Goal: Task Accomplishment & Management: Manage account settings

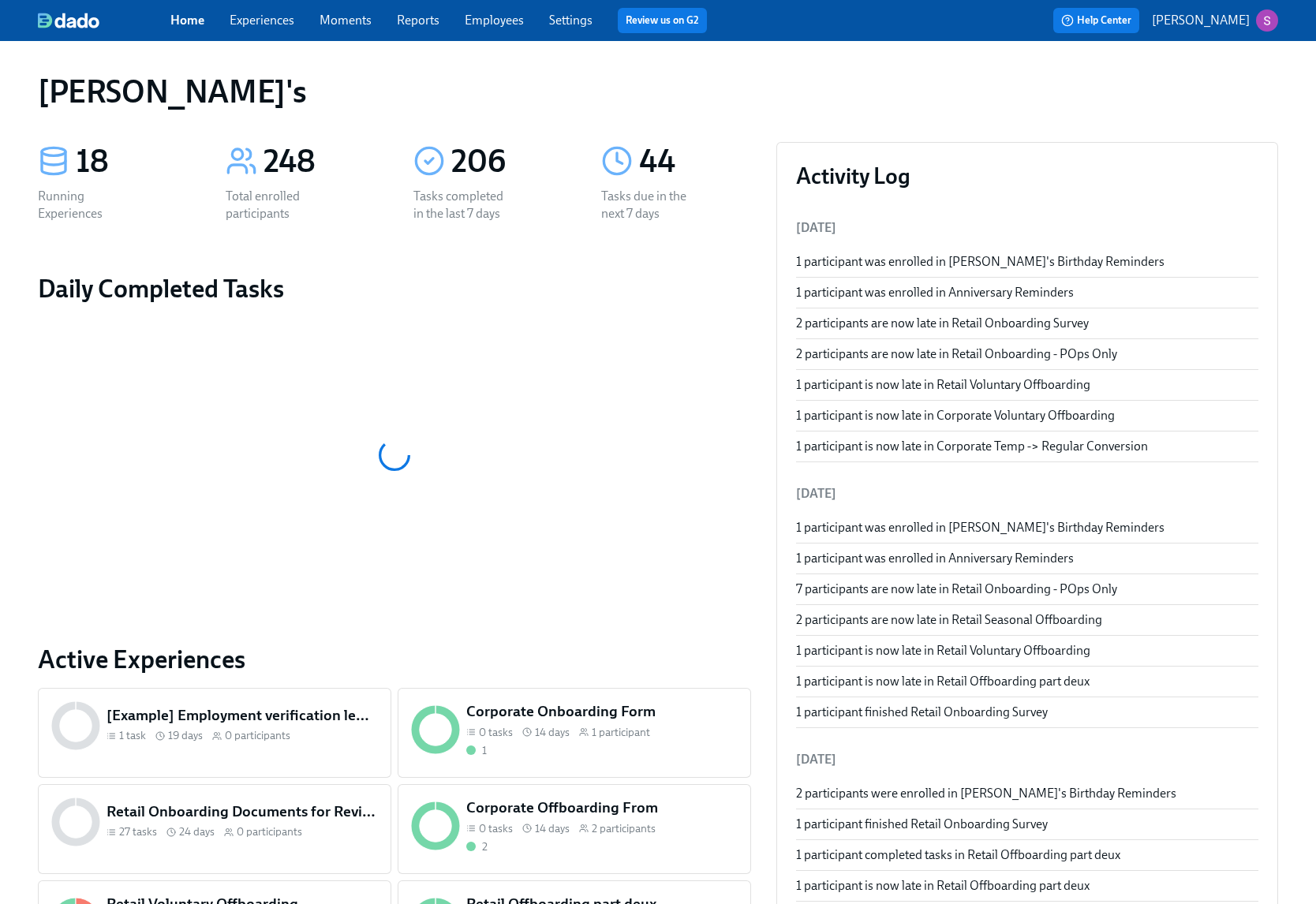
click at [506, 19] on link "Employees" at bounding box center [494, 20] width 59 height 15
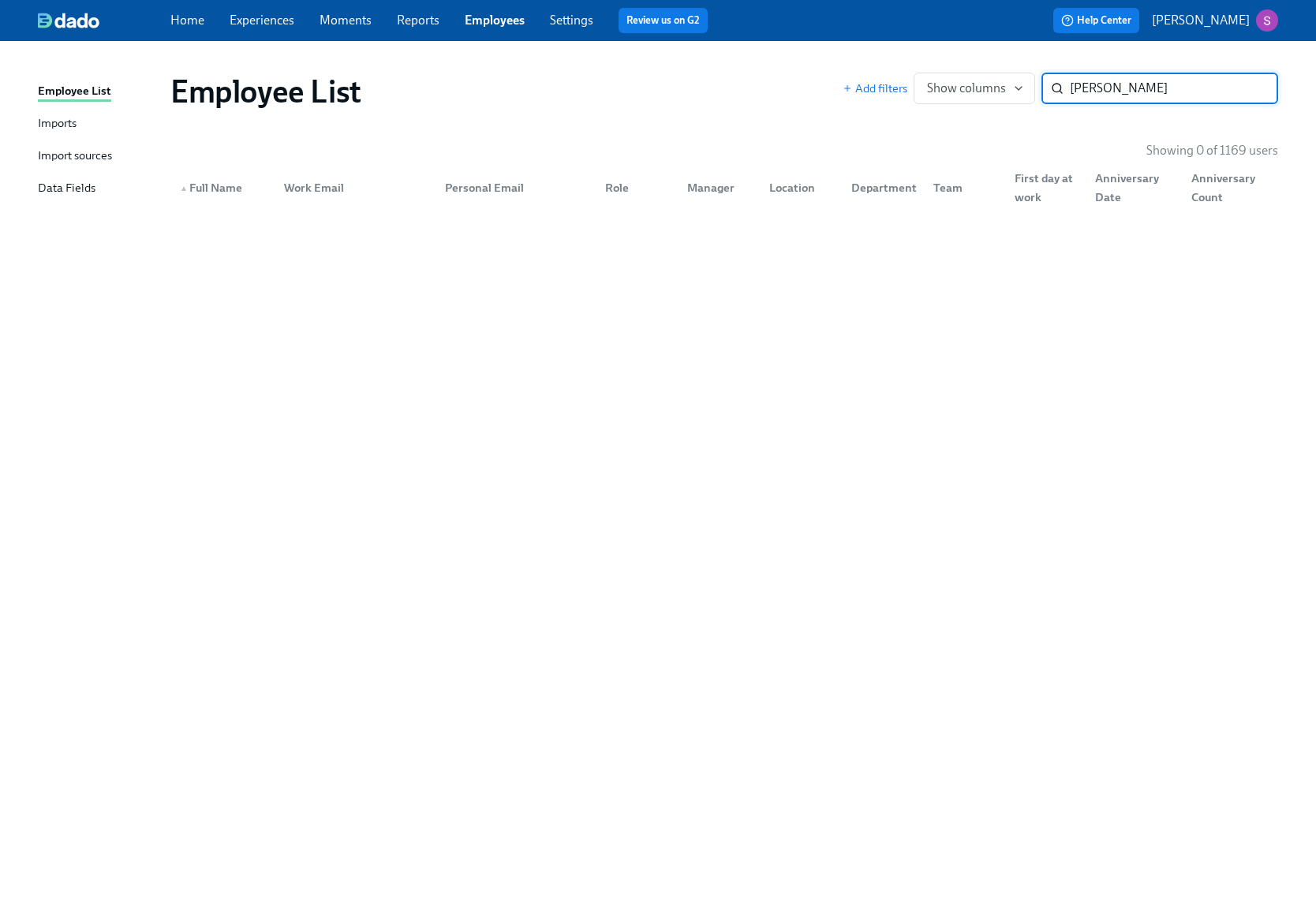
type input "danielle"
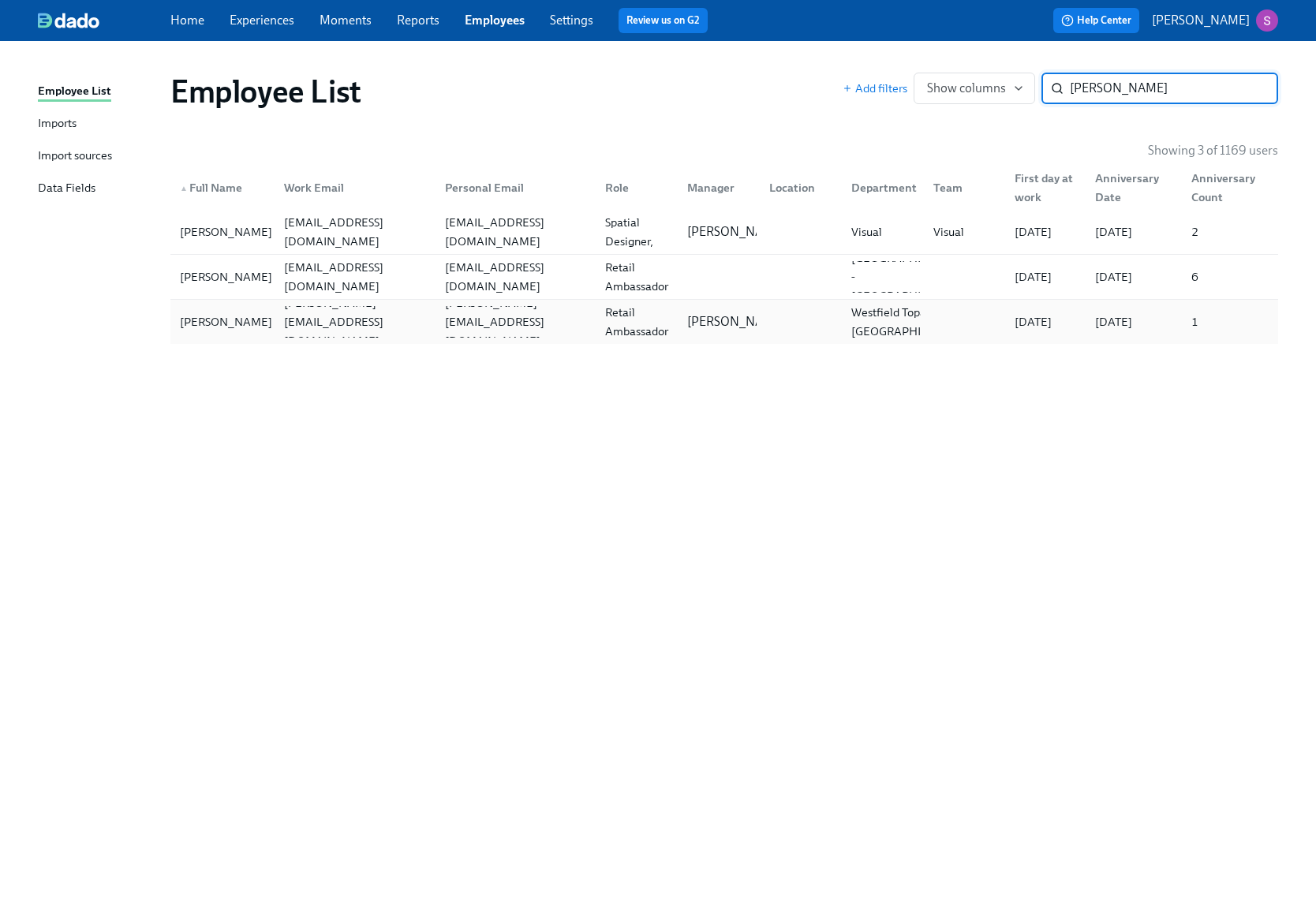
click at [210, 318] on div "Danielle Peterson" at bounding box center [226, 322] width 105 height 19
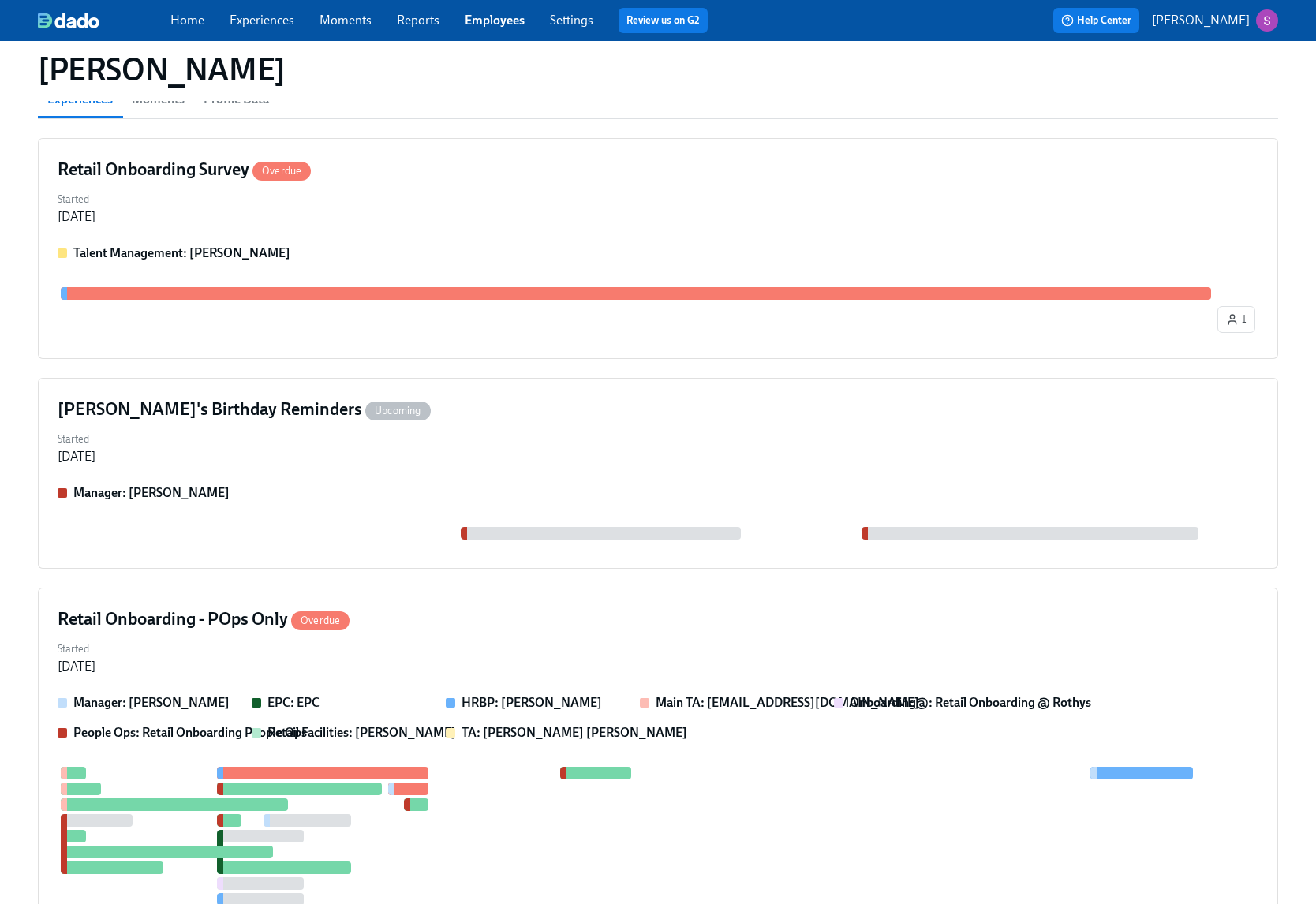
scroll to position [351, 0]
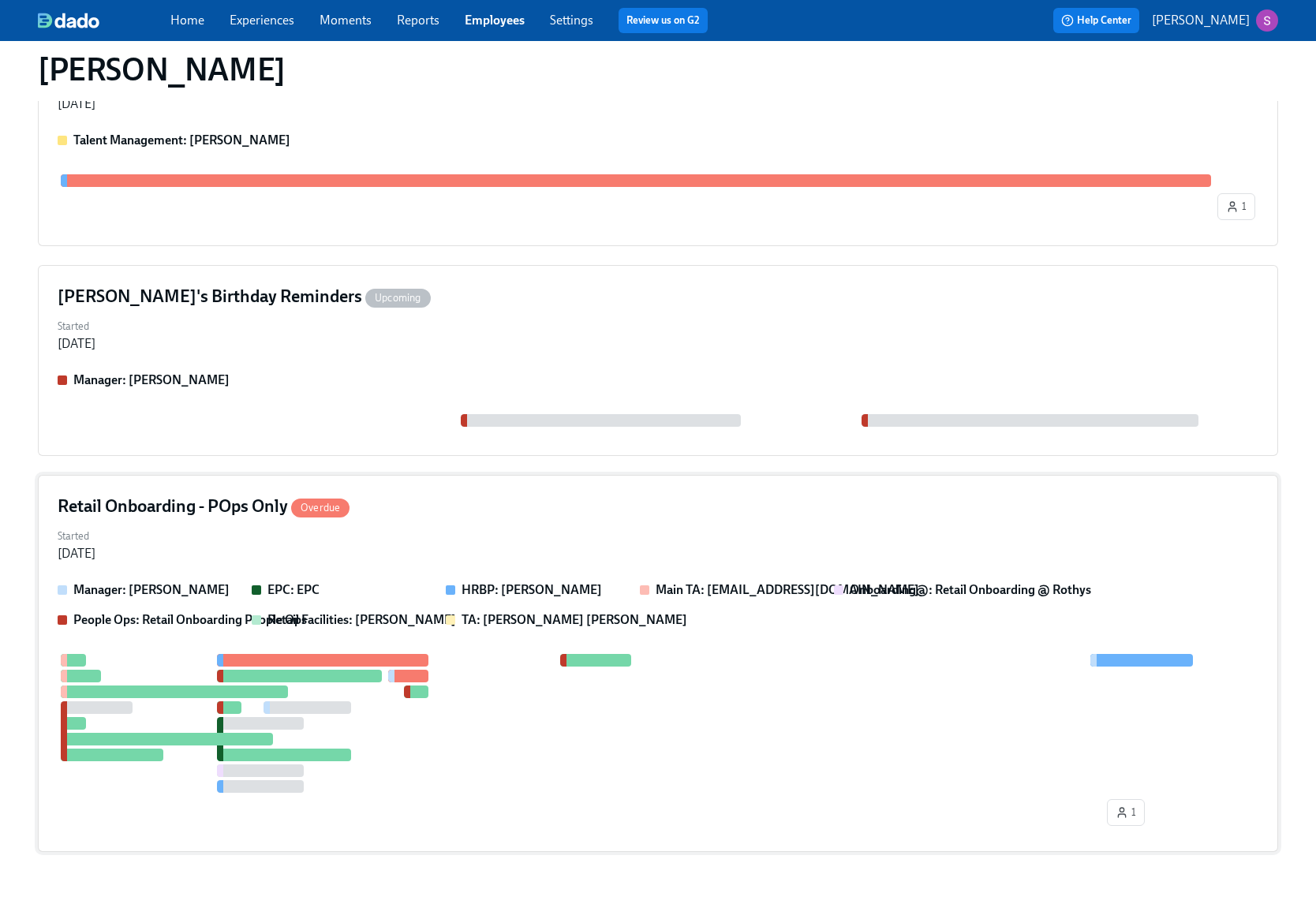
click at [267, 522] on div "Retail Onboarding - POps Only Overdue Started Aug 15, 2025 Manager: Roberto Ava…" at bounding box center [658, 663] width 1240 height 377
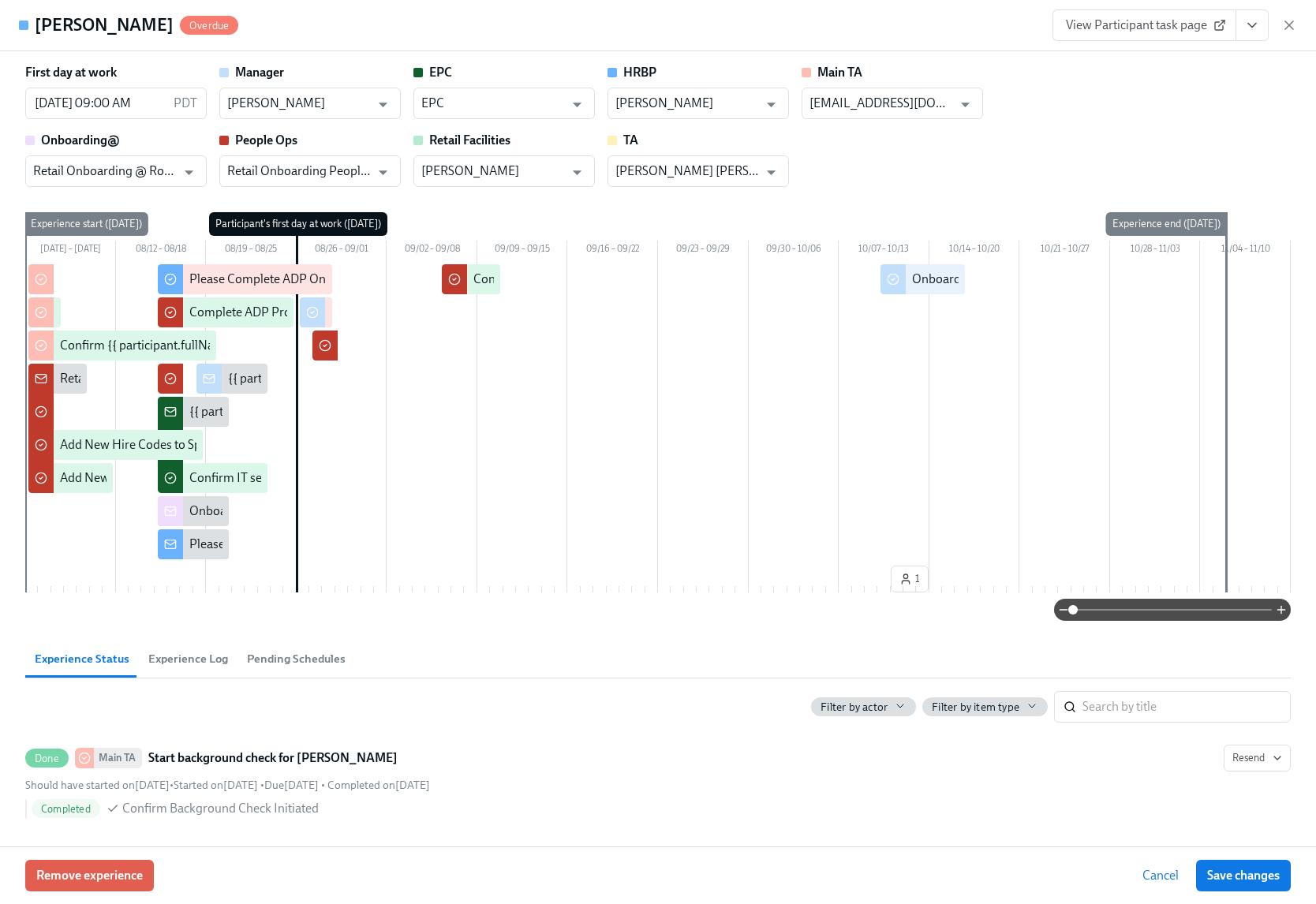
click at [1178, 609] on span at bounding box center [1173, 609] width 199 height 22
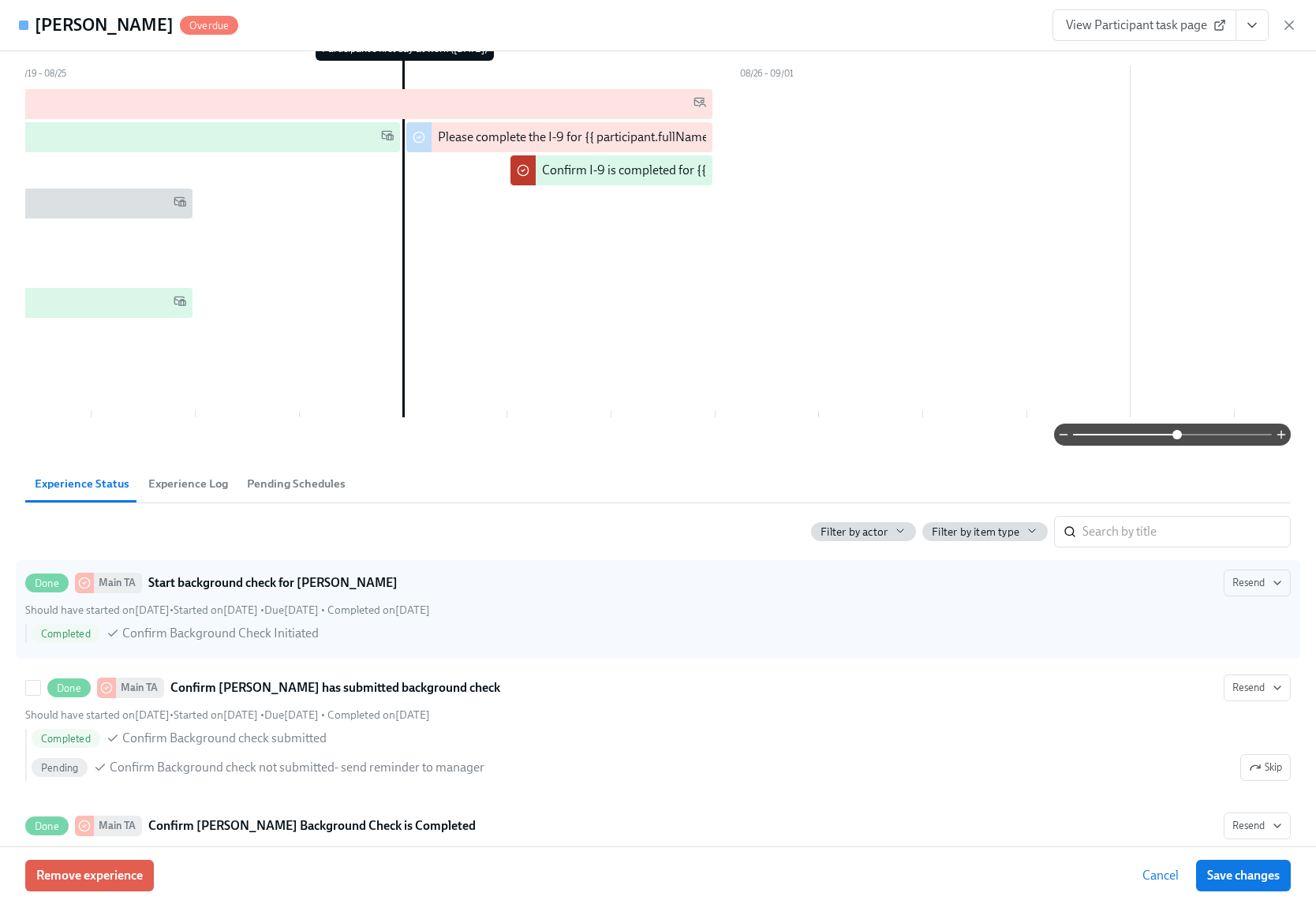
scroll to position [0, 0]
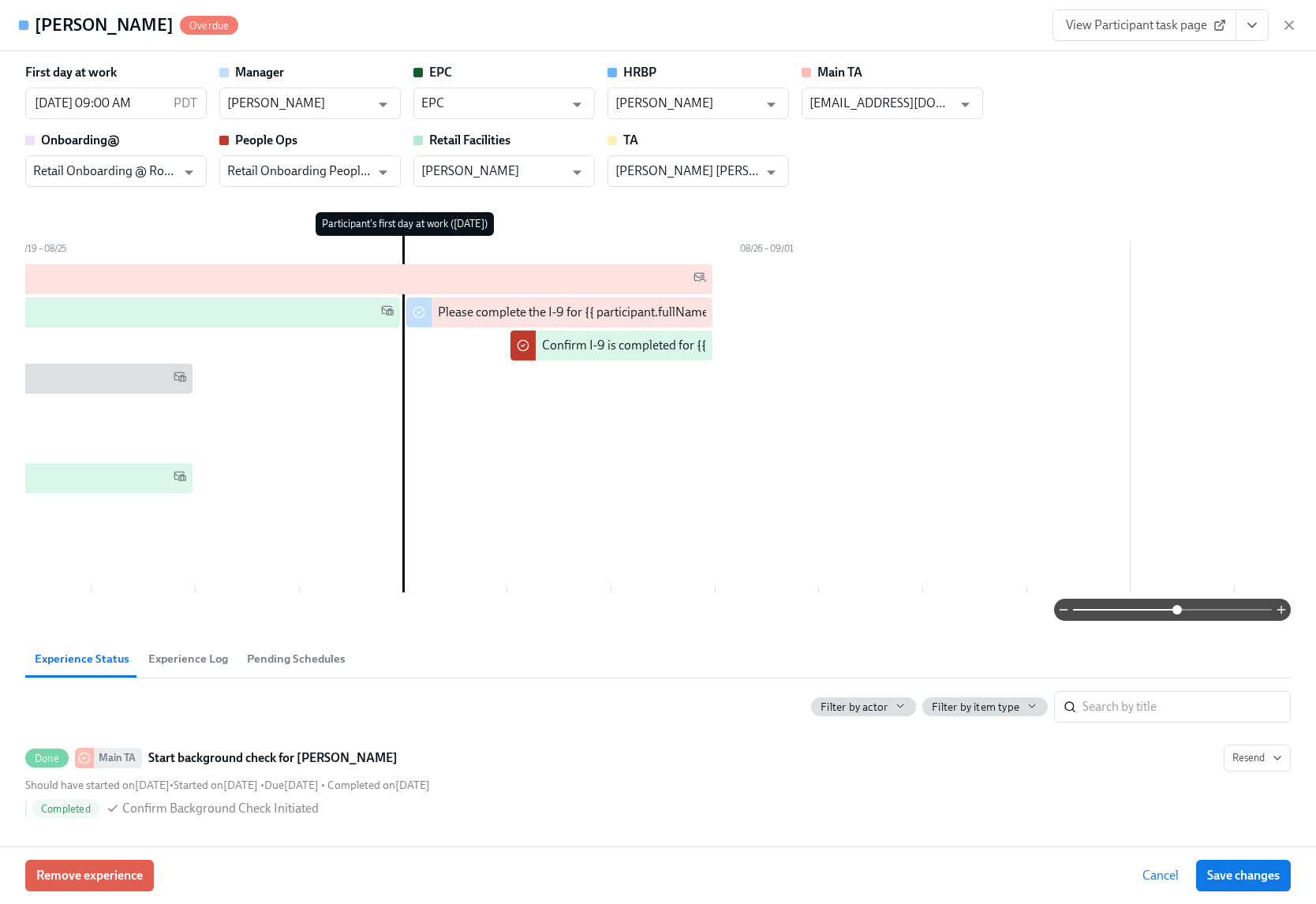
click at [1174, 34] on link "View Participant task page" at bounding box center [1145, 25] width 184 height 32
click at [1290, 17] on icon "button" at bounding box center [1289, 24] width 15 height 15
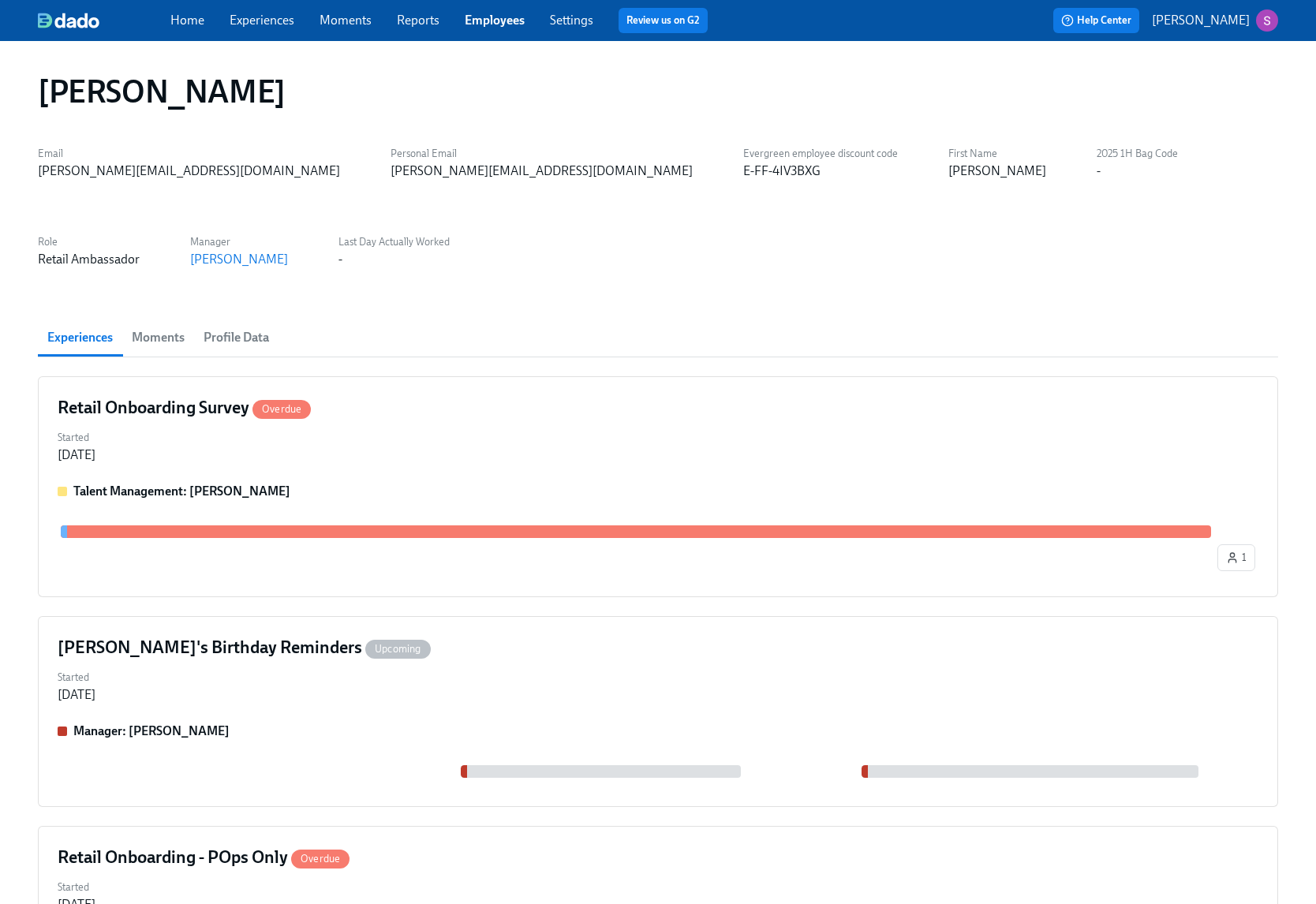
click at [280, 32] on div "Home Experiences Moments Reports Employees Settings Review us on G2" at bounding box center [447, 20] width 554 height 25
click at [272, 21] on link "Experiences" at bounding box center [262, 20] width 64 height 15
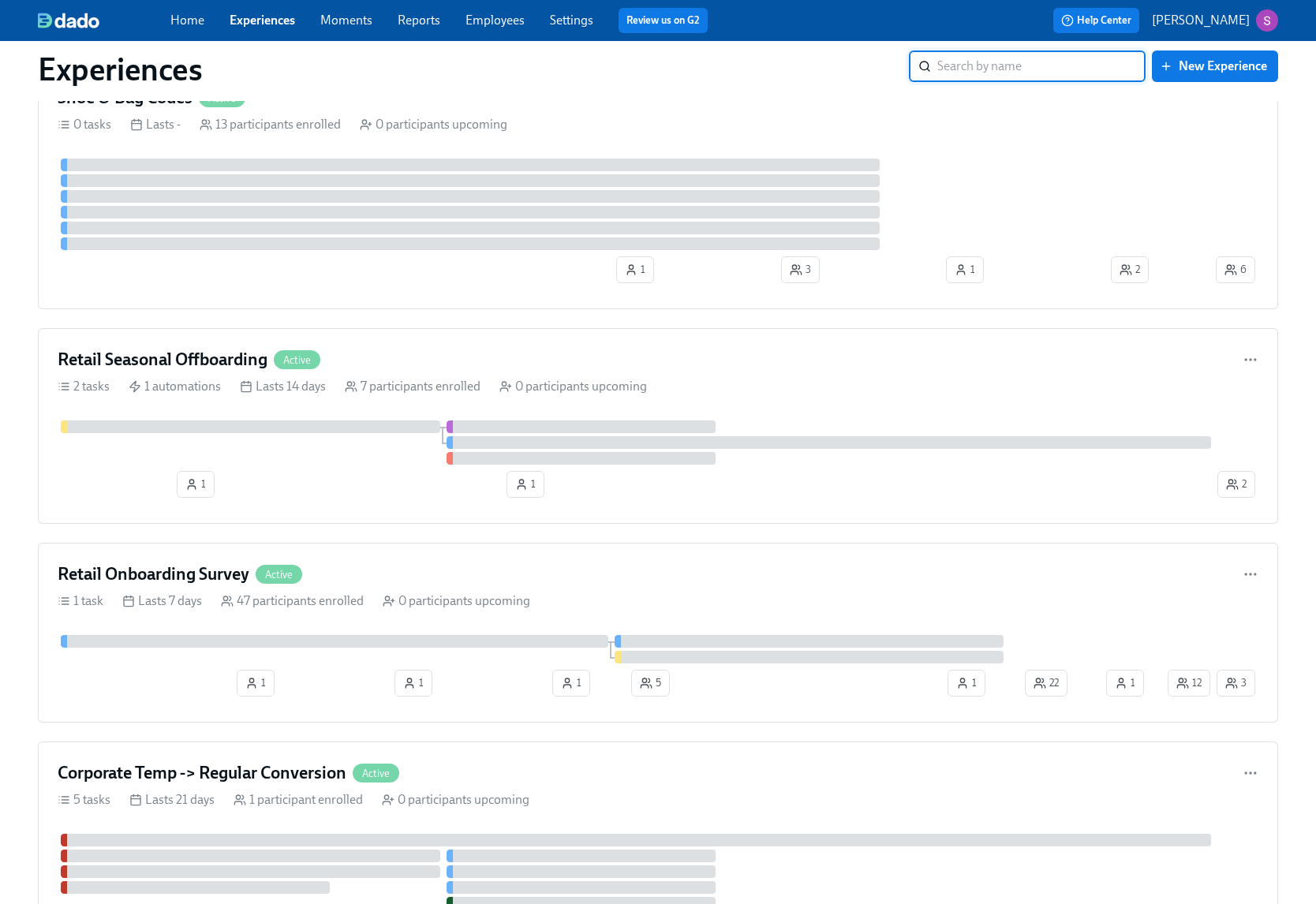
scroll to position [1939, 0]
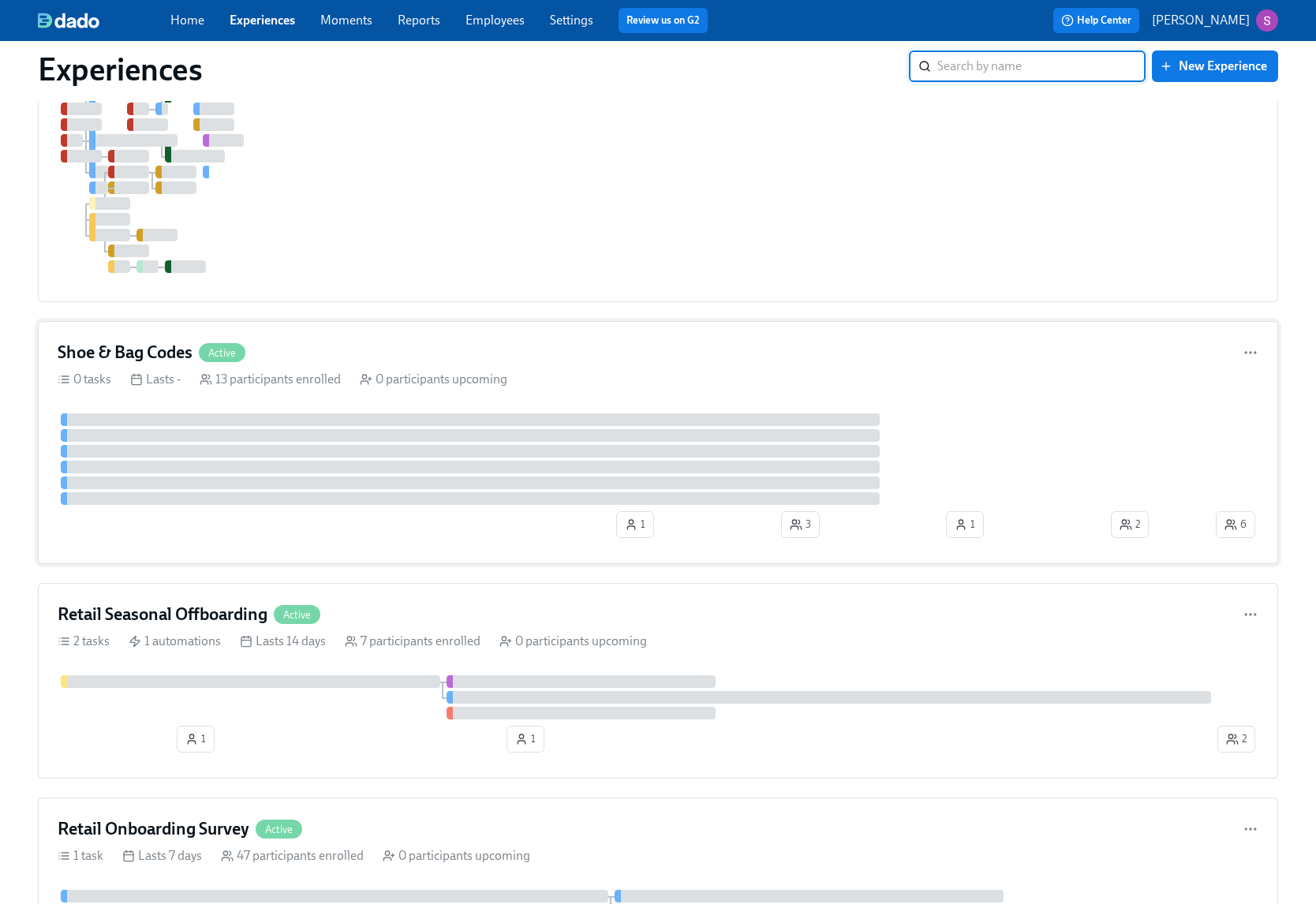
click at [379, 352] on div "Shoe & Bag Codes Active" at bounding box center [658, 352] width 1201 height 24
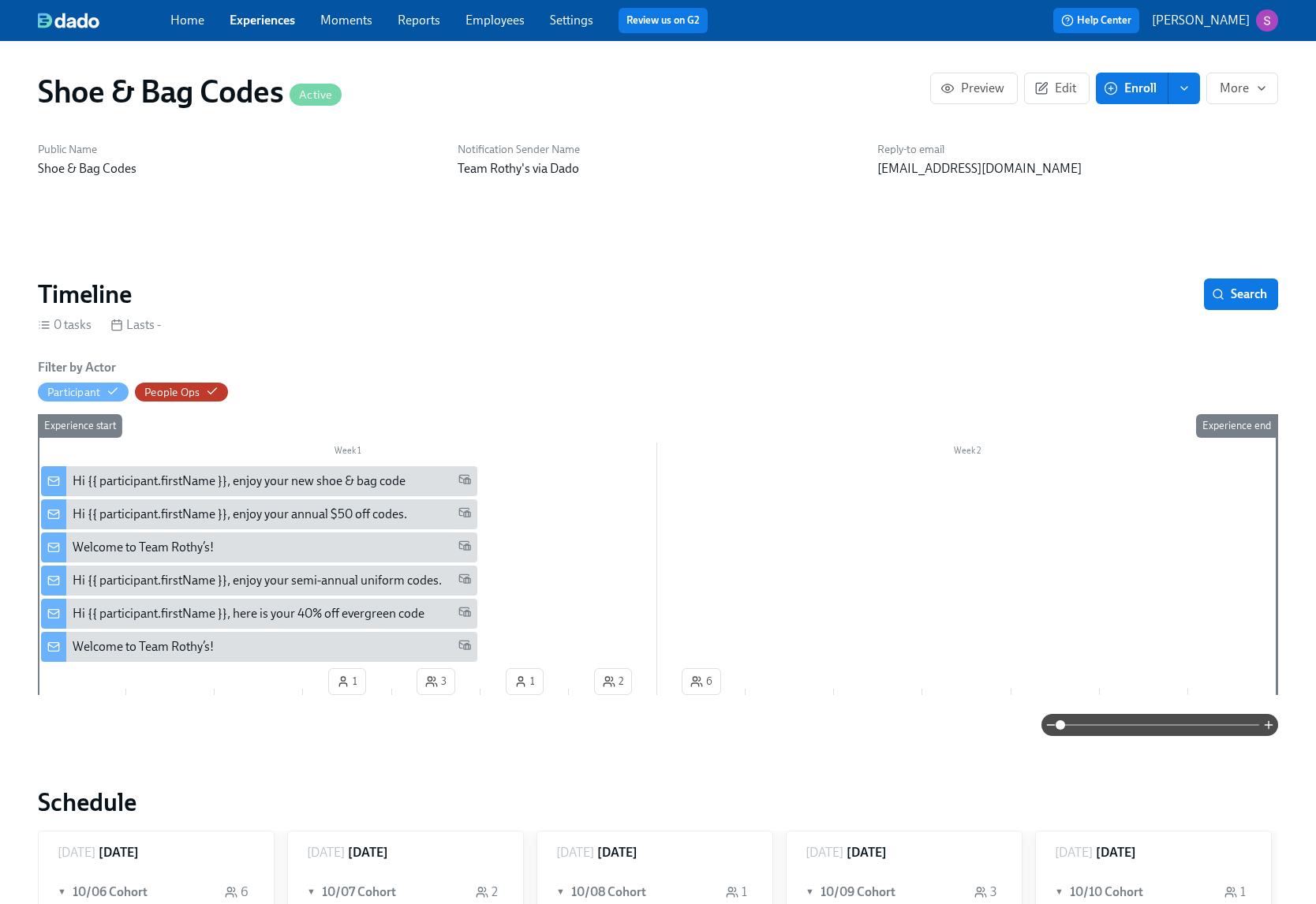
click at [322, 610] on div "Hi {{ participant.firstName }}, here is your 40% off evergreen code" at bounding box center [249, 613] width 352 height 17
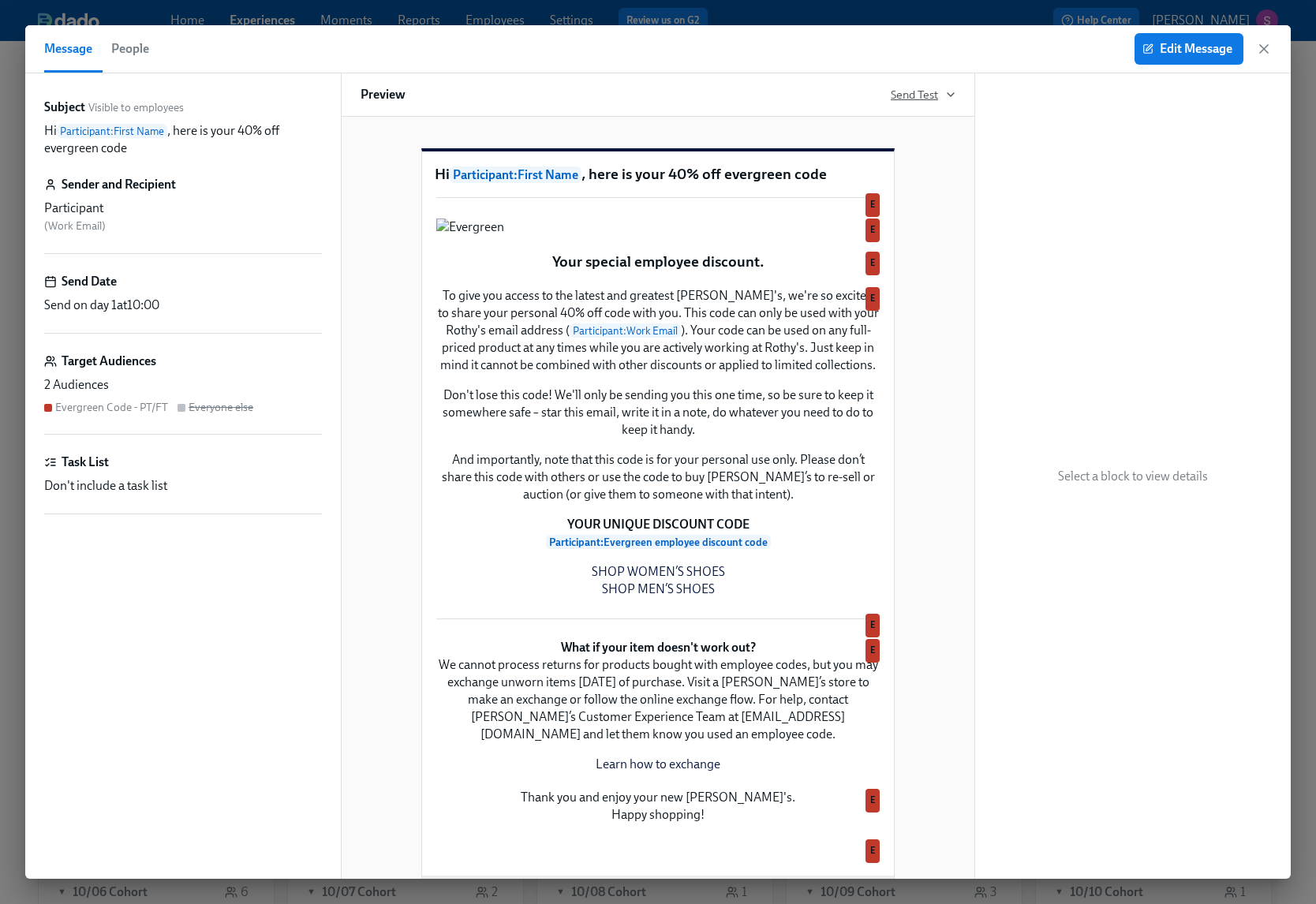
click at [943, 95] on span "Send Test" at bounding box center [922, 94] width 64 height 15
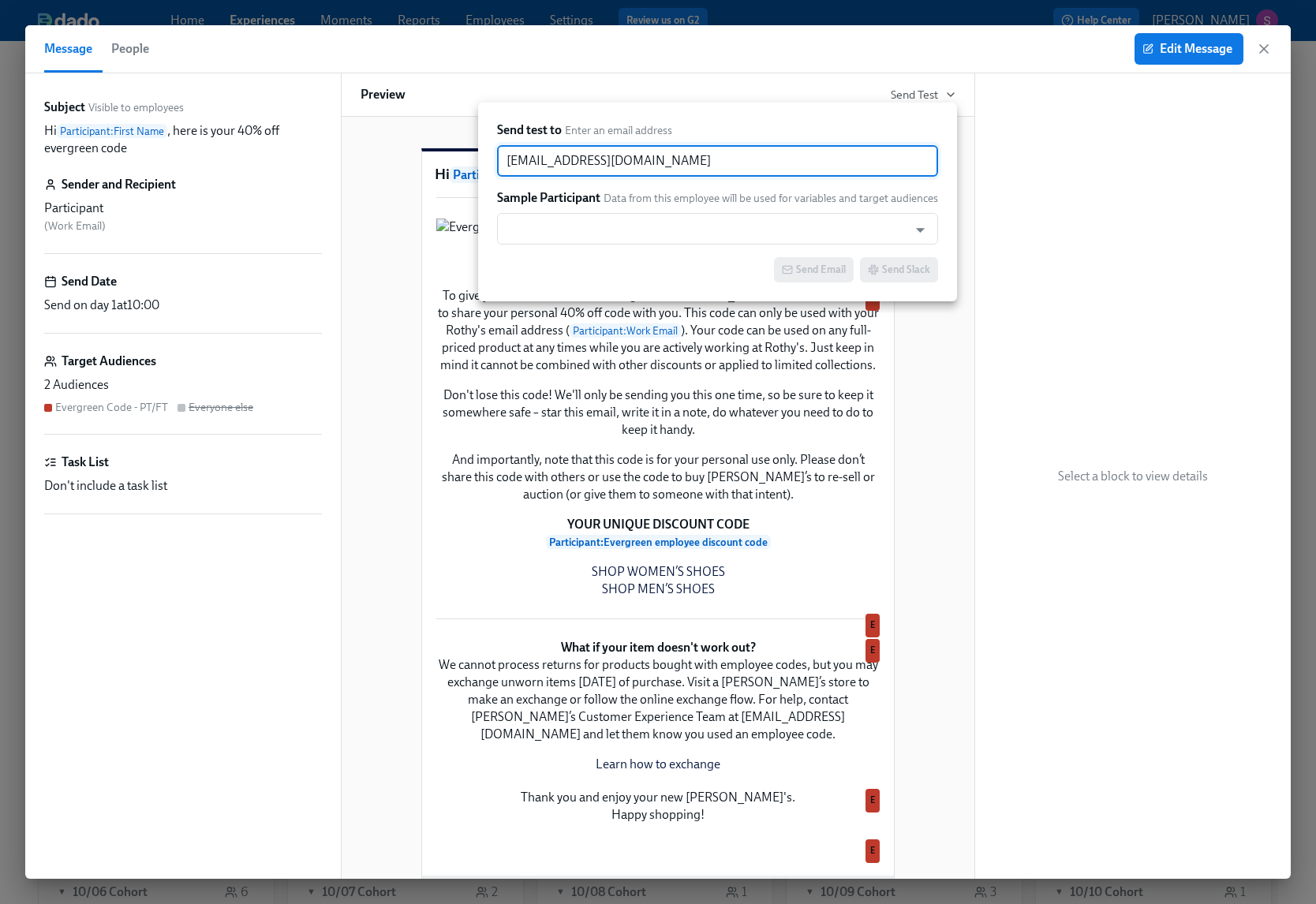
click at [648, 171] on input "sjackson@rothys.com" at bounding box center [717, 160] width 441 height 32
drag, startPoint x: 648, startPoint y: 171, endPoint x: 461, endPoint y: 168, distance: 187.0
click at [461, 168] on div "Send test to Enter an email address sjackson@rothys.com ​ Sample Participant Da…" at bounding box center [658, 452] width 1316 height 904
type input "d"
paste input "daniellepeterson@rothys.com"
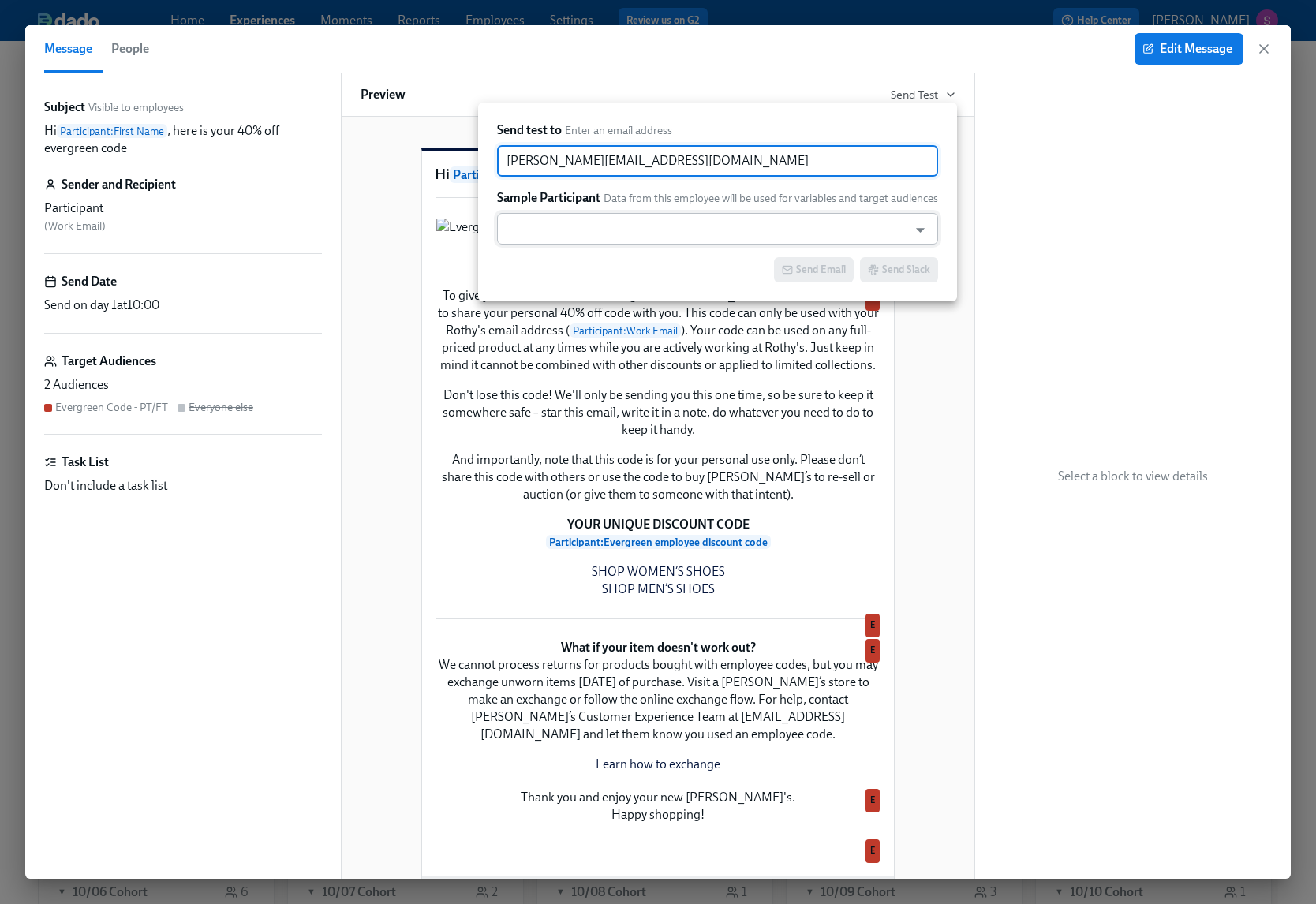
type input "daniellepeterson@rothys.com"
click at [641, 227] on input "text" at bounding box center [702, 228] width 395 height 32
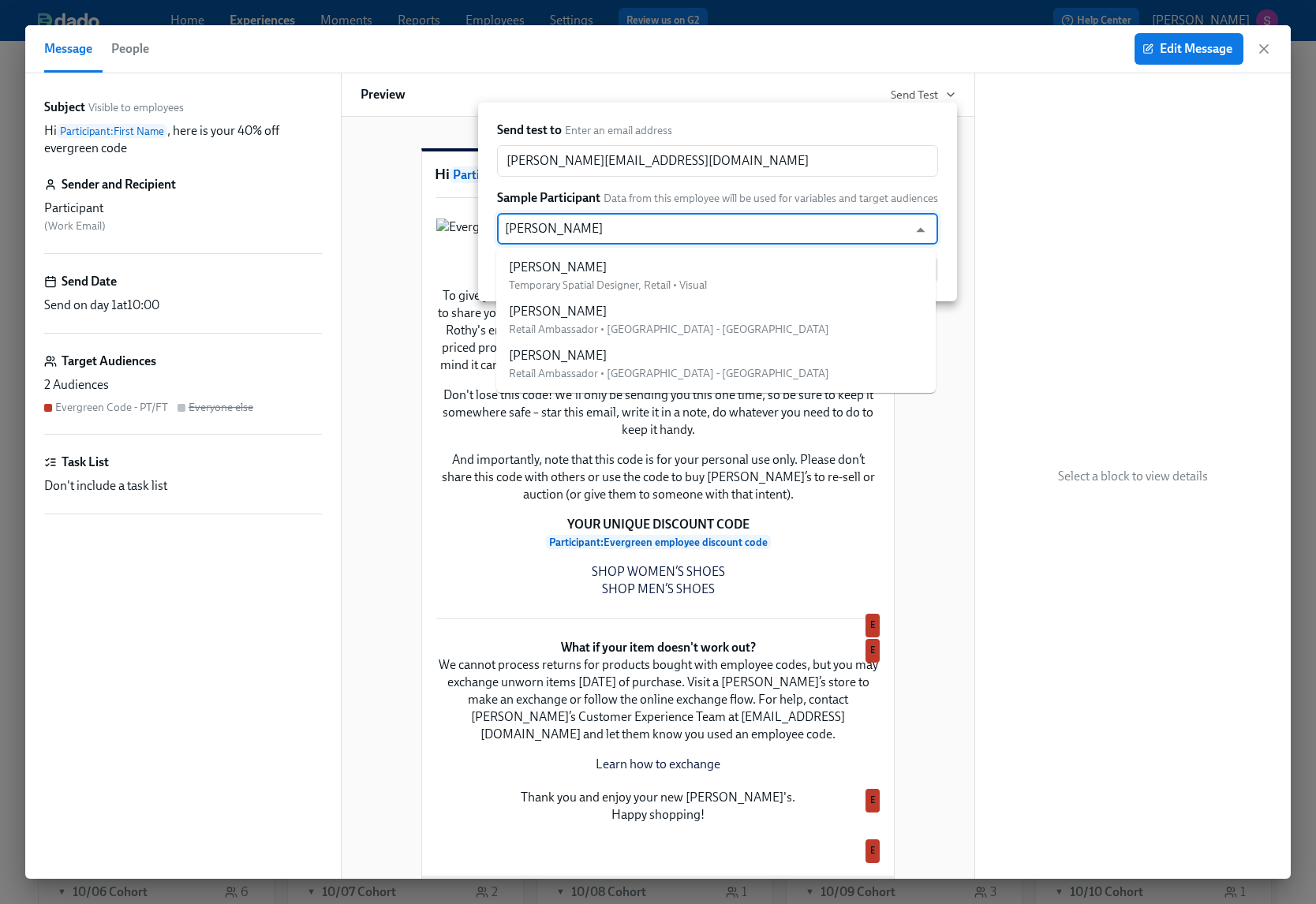
type input "danielle"
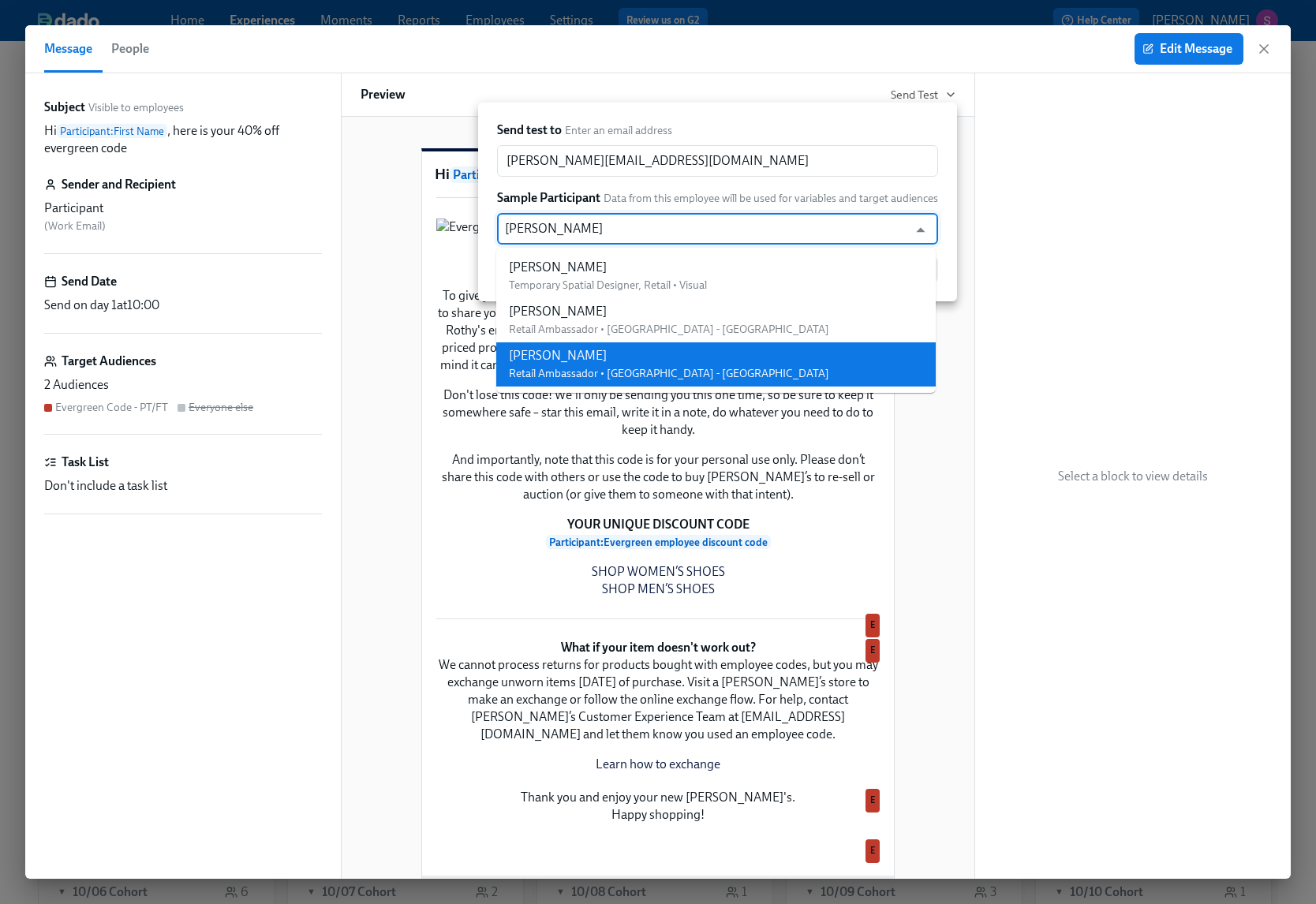
click at [629, 366] on span "Retail Ambassador • Westfield Topanga - CA" at bounding box center [669, 373] width 320 height 13
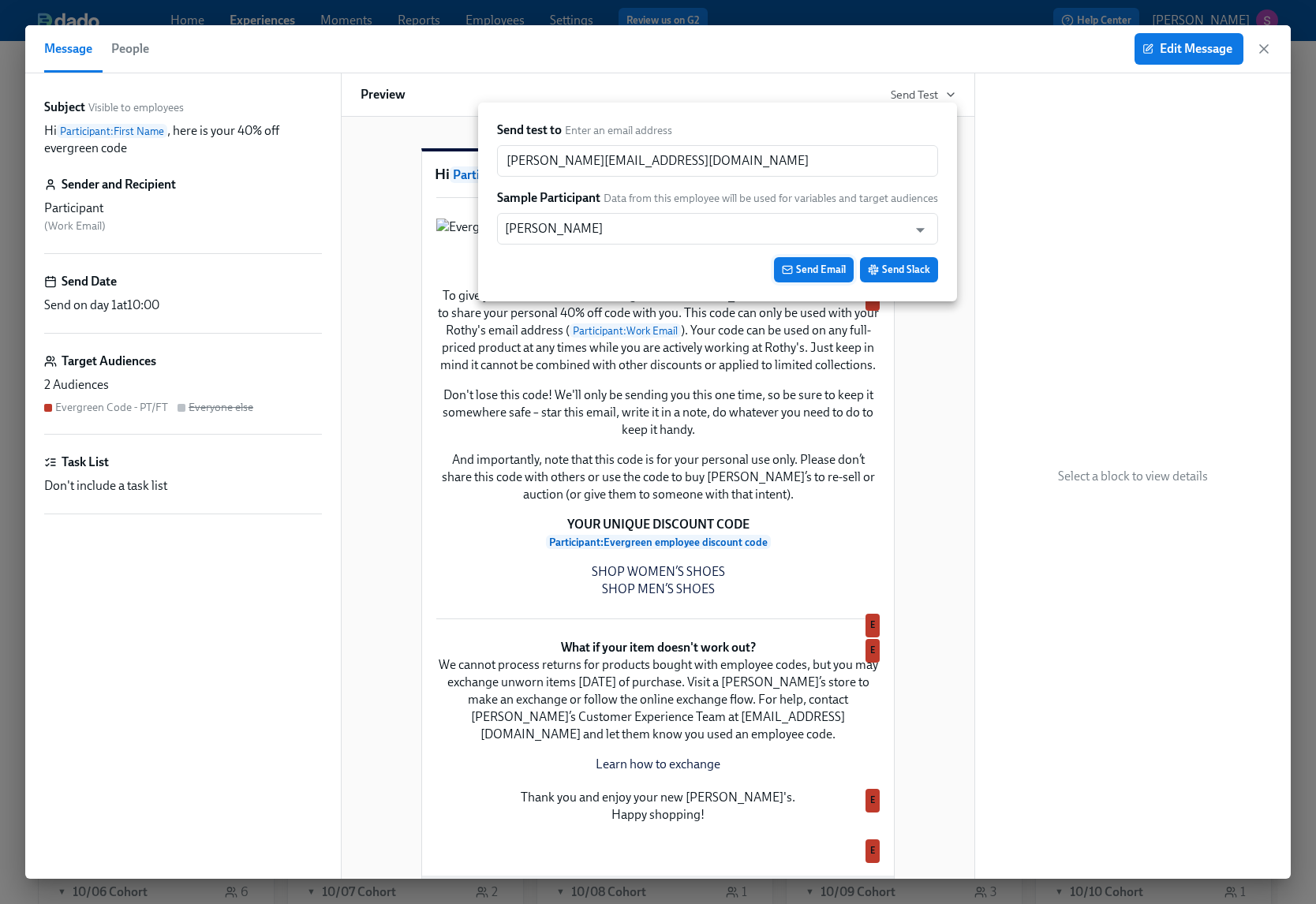
click at [812, 268] on span "Send Email" at bounding box center [814, 270] width 64 height 15
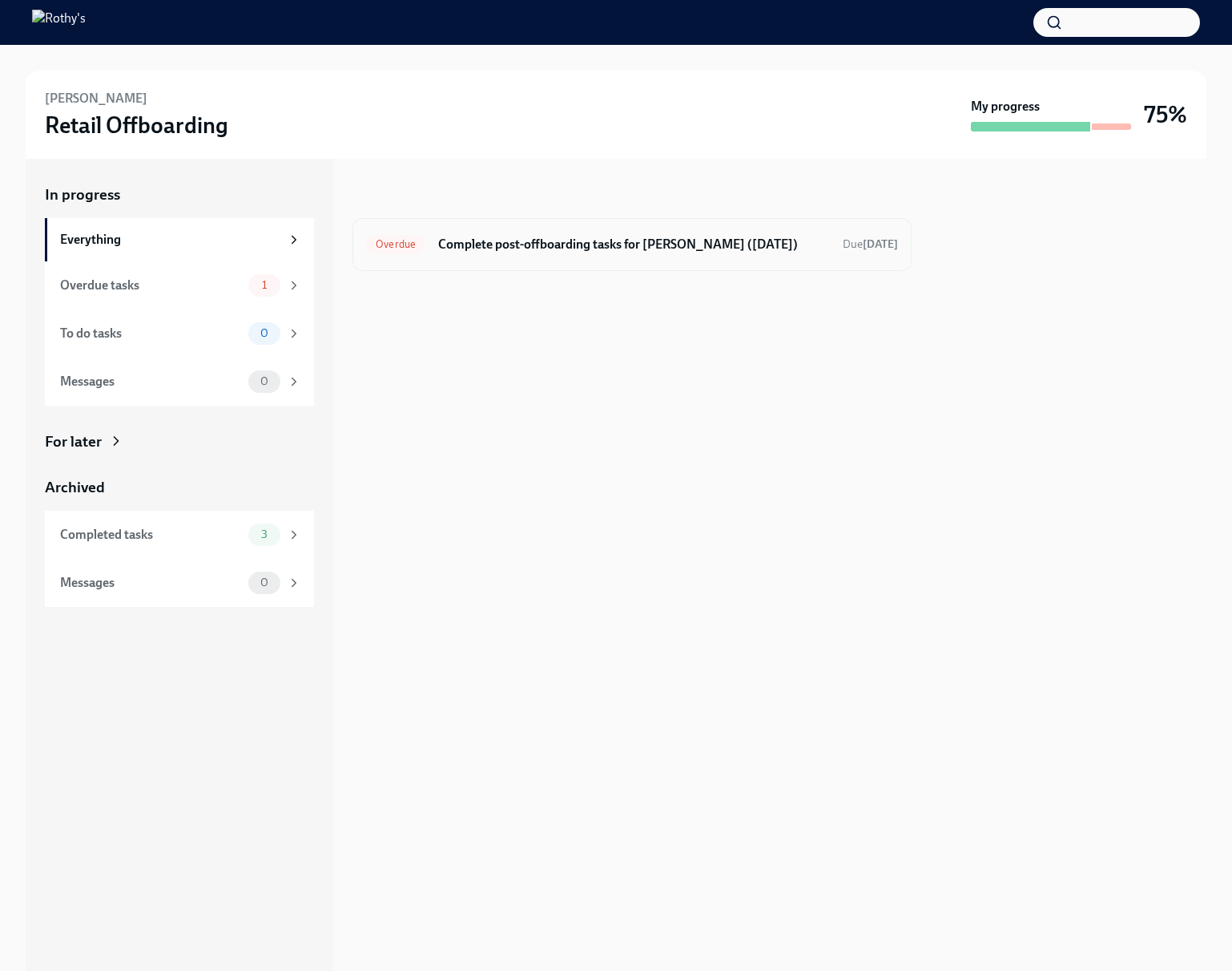
click at [499, 224] on div "Overdue Complete post-offboarding tasks for Sherry Bolduc (09/26/2025) Due 2 da…" at bounding box center [632, 244] width 559 height 53
click at [501, 248] on h6 "Complete post-offboarding tasks for Sherry Bolduc (09/26/2025)" at bounding box center [635, 244] width 392 height 17
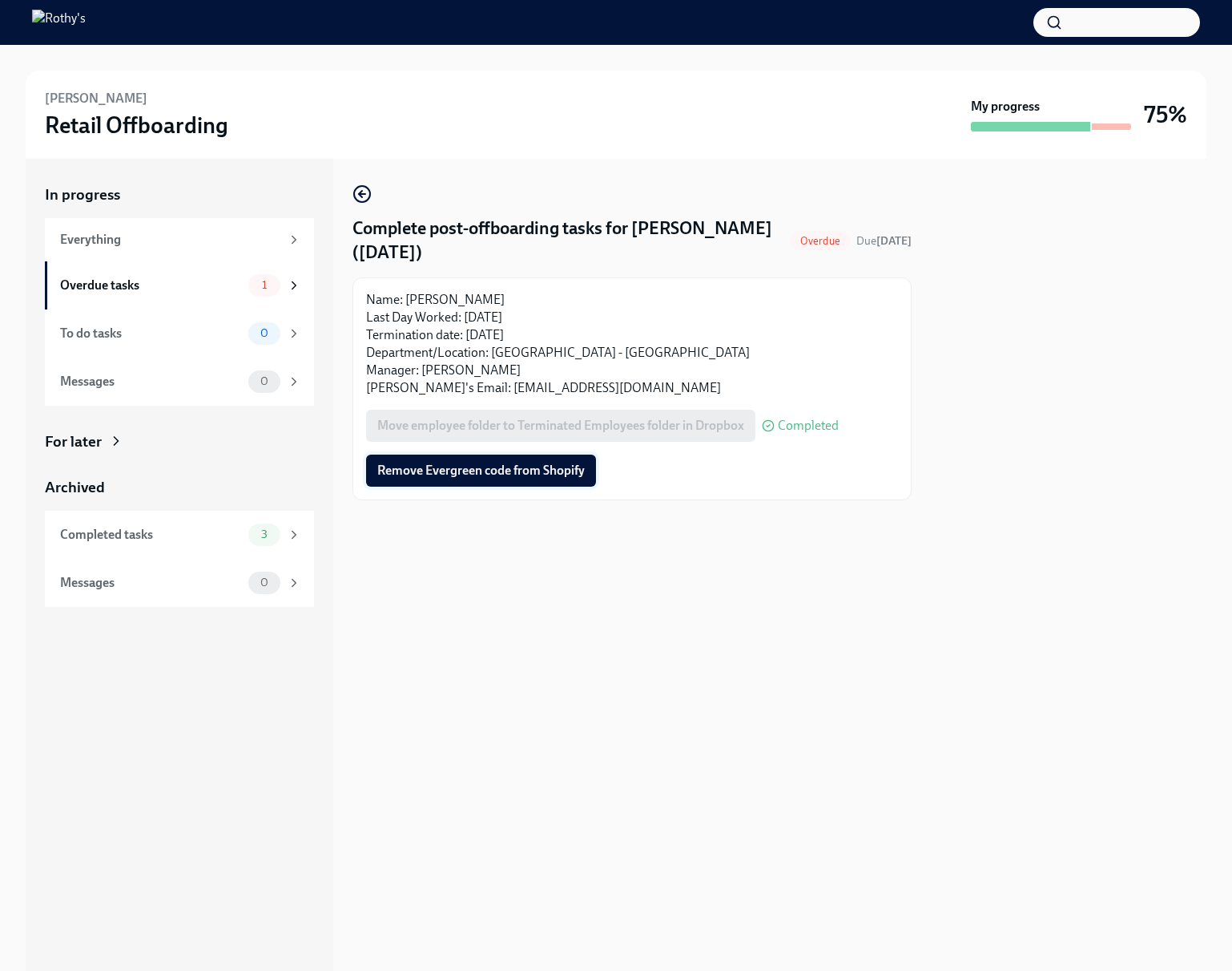
click at [517, 465] on span "Remove Evergreen code from Shopify" at bounding box center [481, 470] width 208 height 16
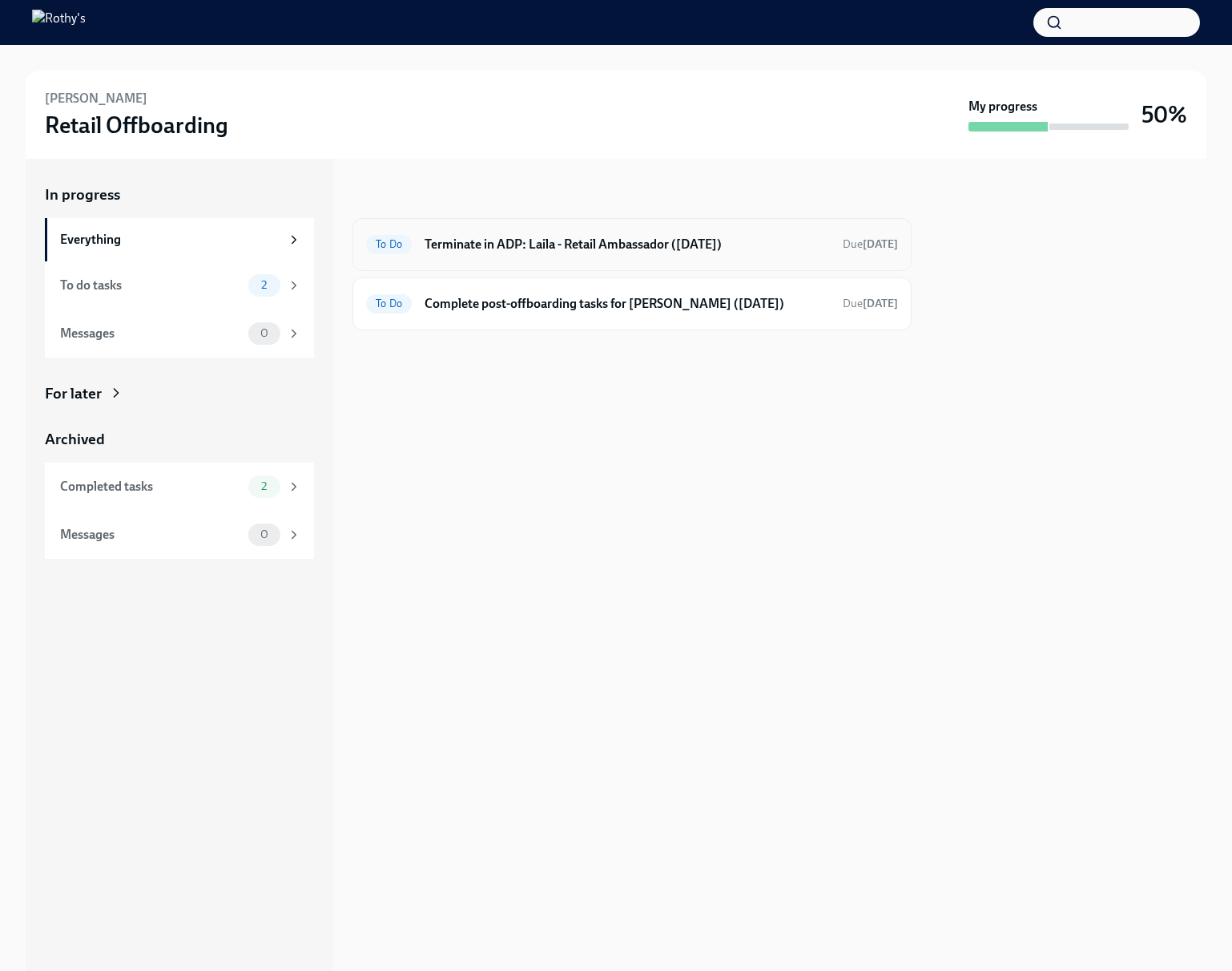
click at [486, 242] on h6 "Terminate in ADP: Laila - Retail Ambassador (10/10/2025)" at bounding box center [627, 244] width 405 height 17
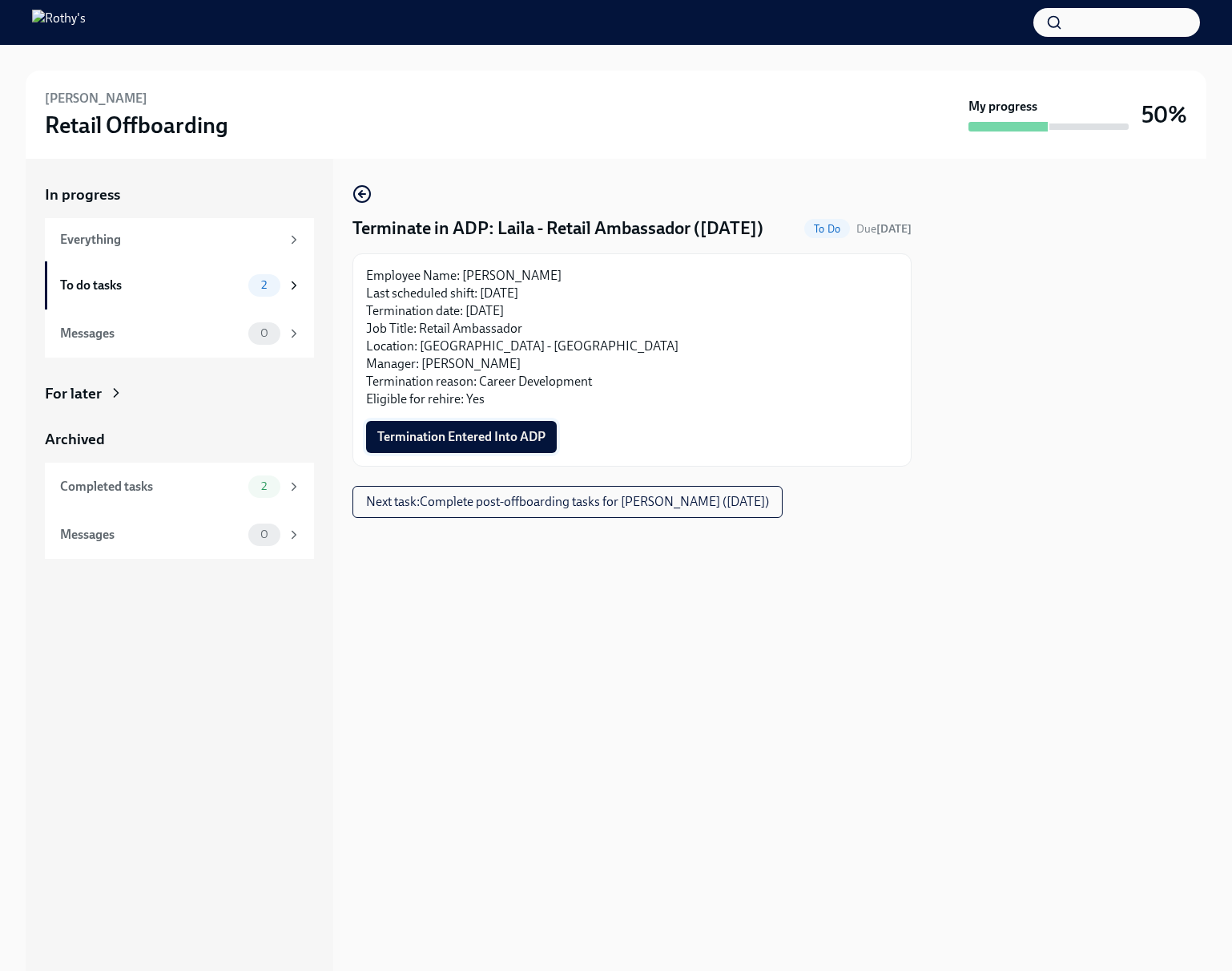
click at [487, 445] on span "Termination Entered Into ADP" at bounding box center [461, 436] width 168 height 16
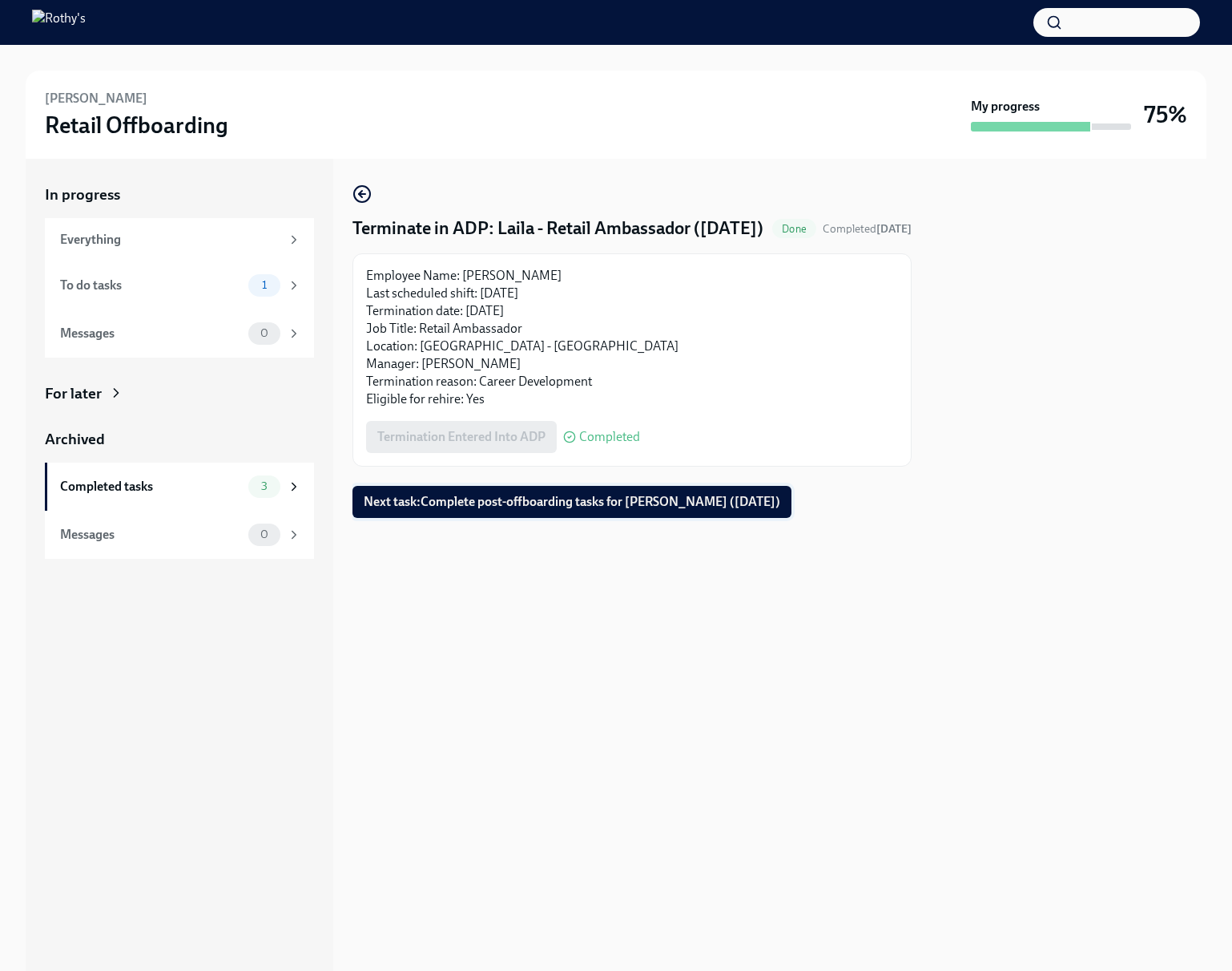
click at [582, 510] on span "Next task : Complete post-offboarding tasks for Laila Winzer (10/10/2025)" at bounding box center [573, 502] width 417 height 16
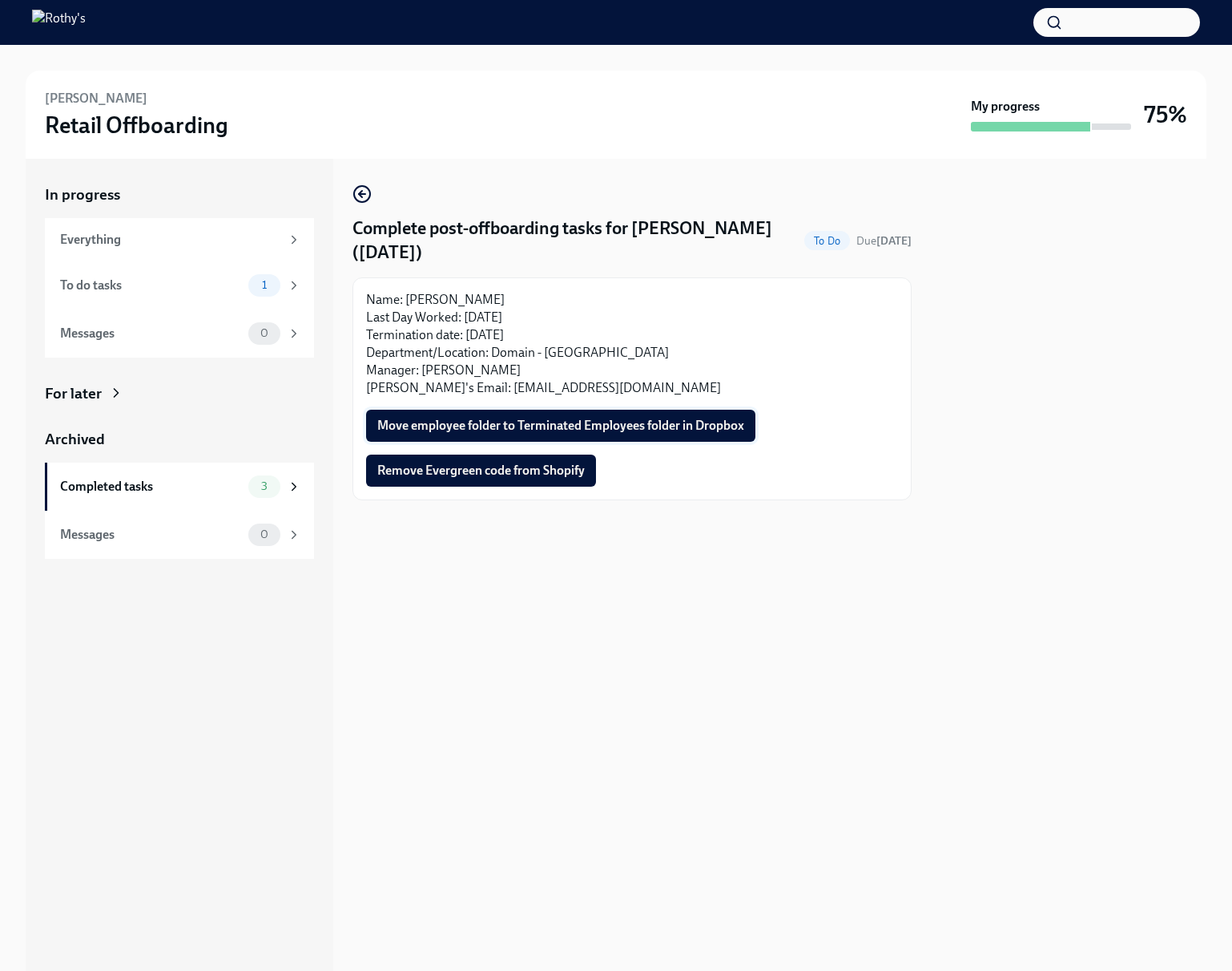
click at [563, 418] on span "Move employee folder to Terminated Employees folder in Dropbox" at bounding box center [561, 425] width 367 height 16
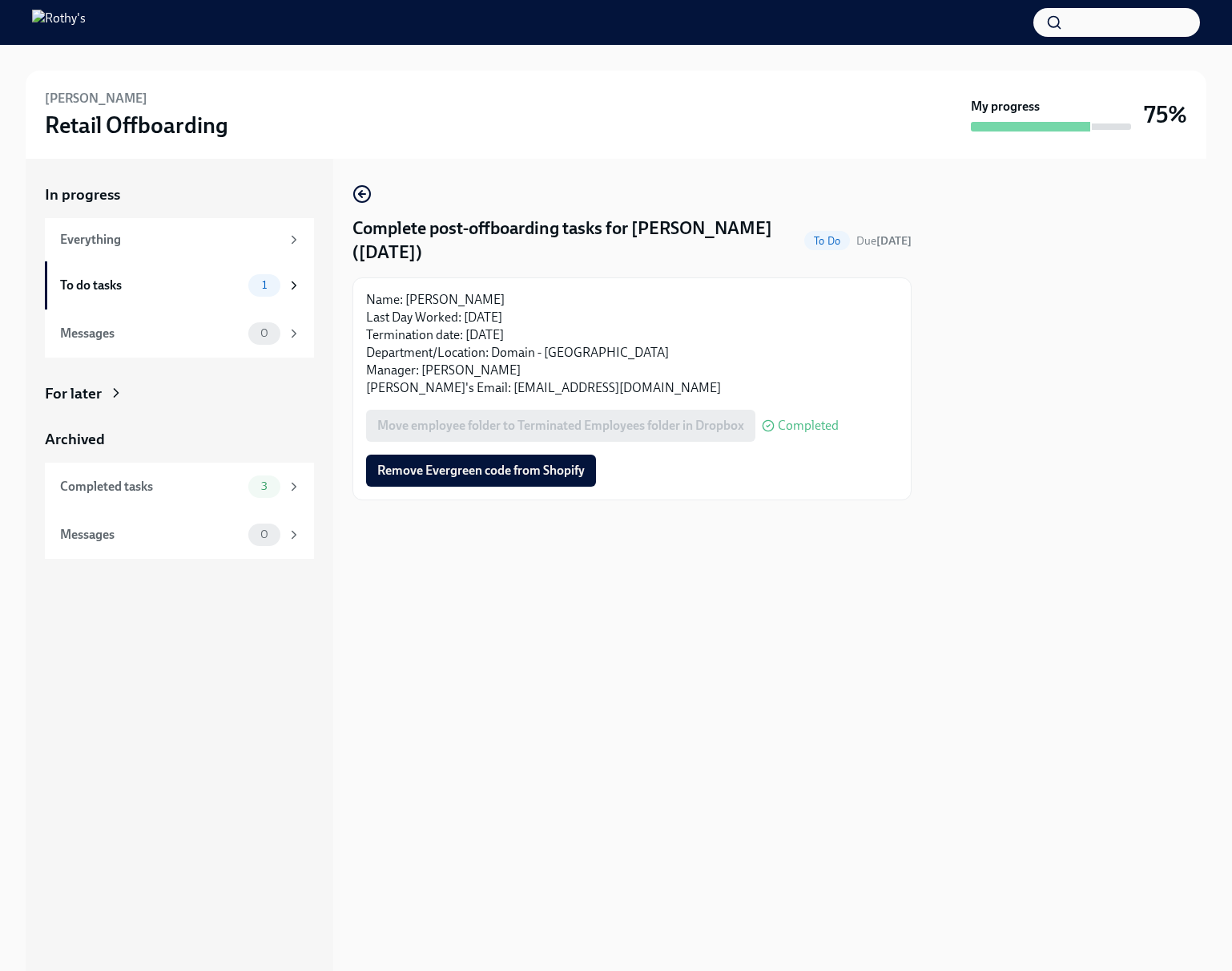
click at [529, 469] on span "Remove Evergreen code from Shopify" at bounding box center [481, 470] width 208 height 16
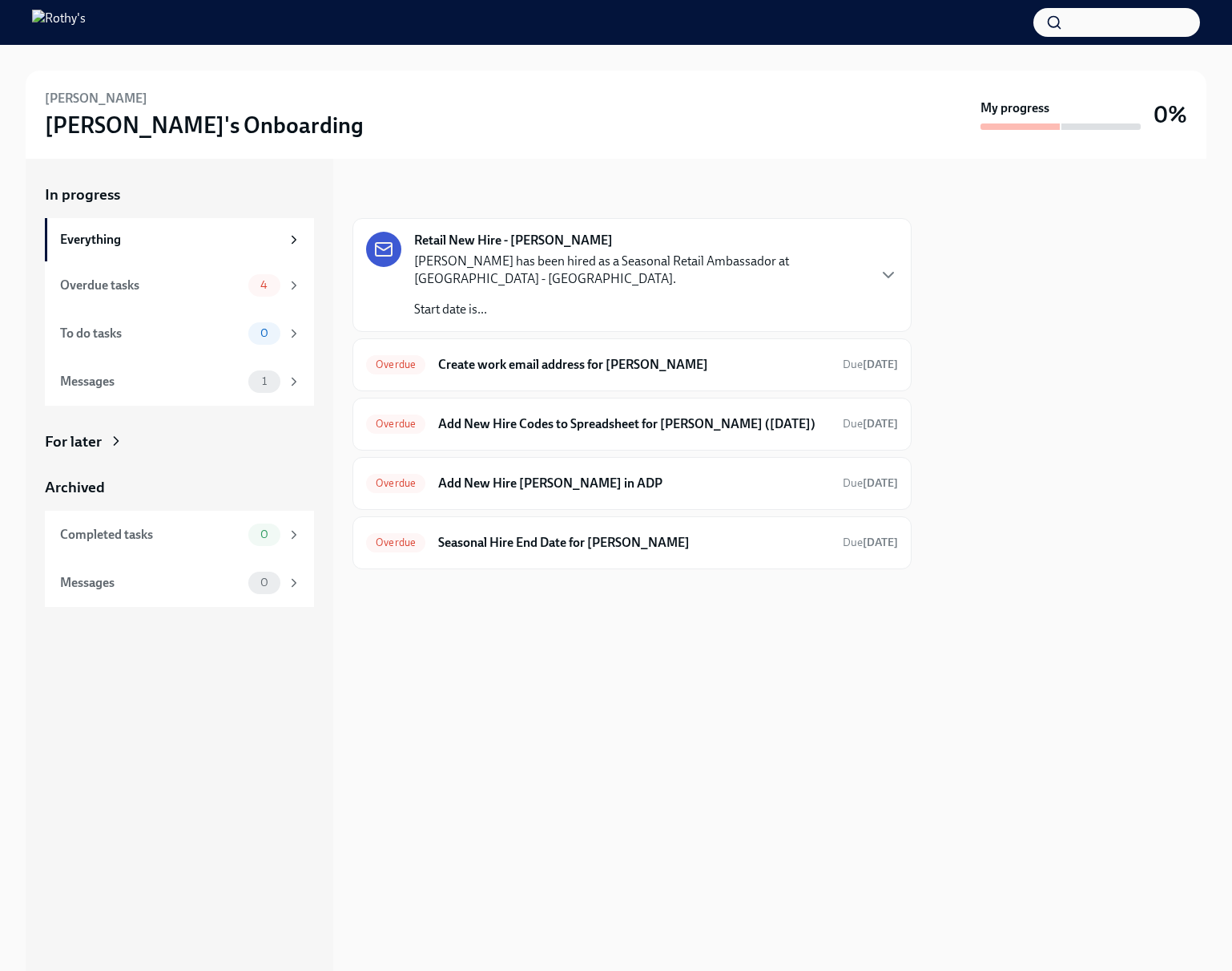
click at [635, 286] on p "[PERSON_NAME] has been hired as a Seasonal Retail Ambassador at [GEOGRAPHIC_DAT…" at bounding box center [640, 270] width 452 height 36
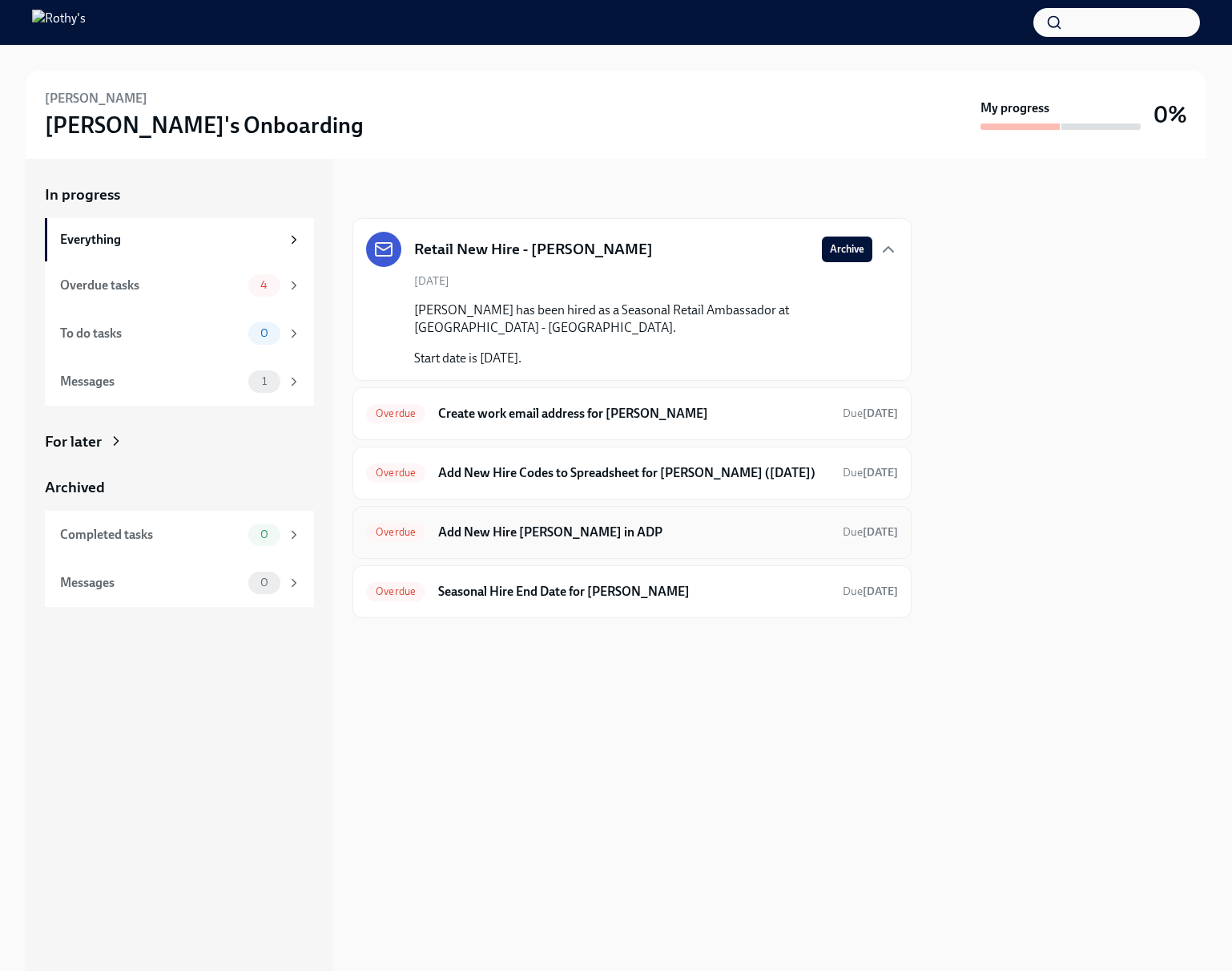
click at [538, 544] on div "Overdue Add New Hire [PERSON_NAME] in ADP Due [DATE]" at bounding box center [632, 532] width 532 height 26
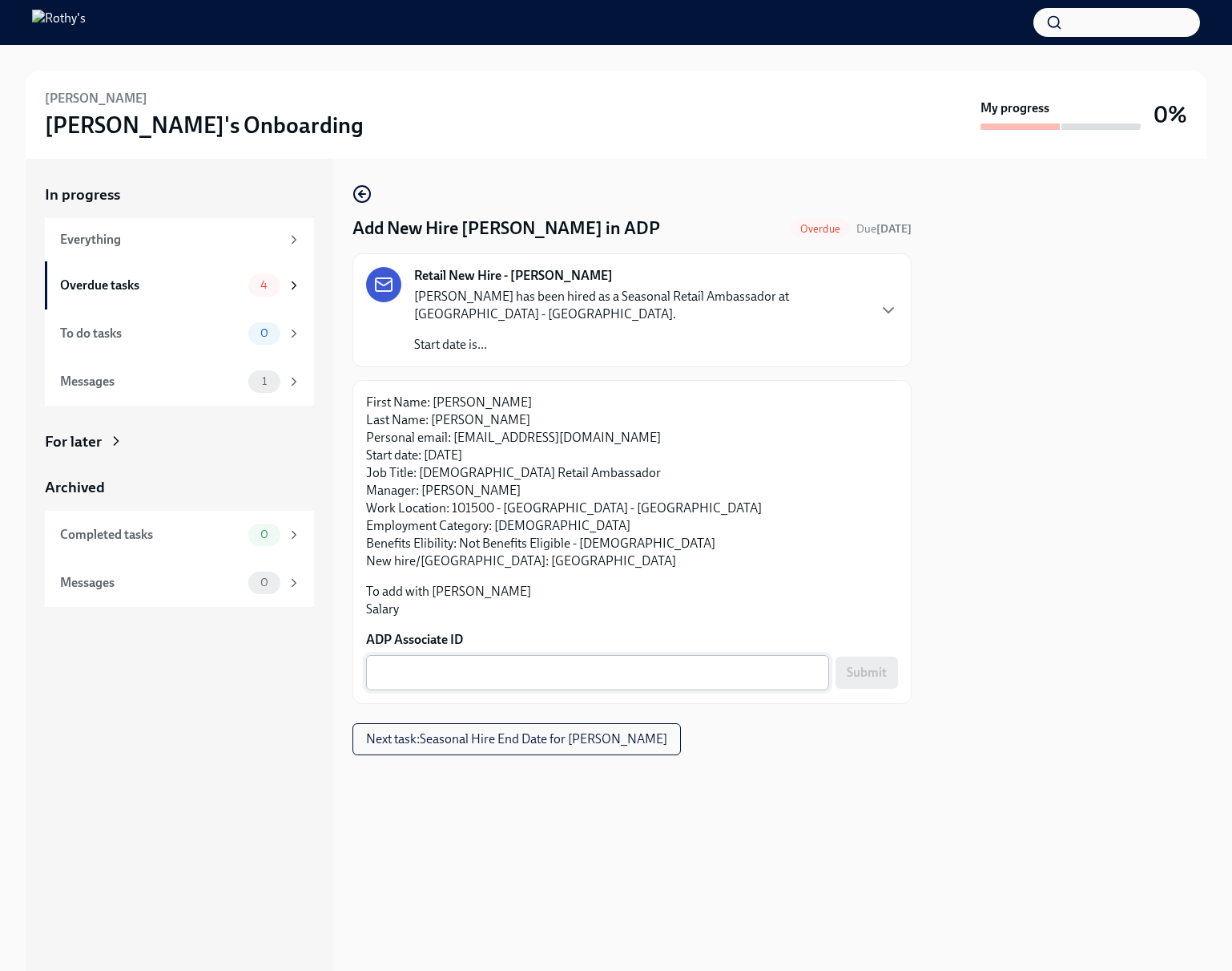
click at [505, 672] on textarea "ADP Associate ID" at bounding box center [597, 672] width 444 height 19
paste textarea "R46NWPV9V"
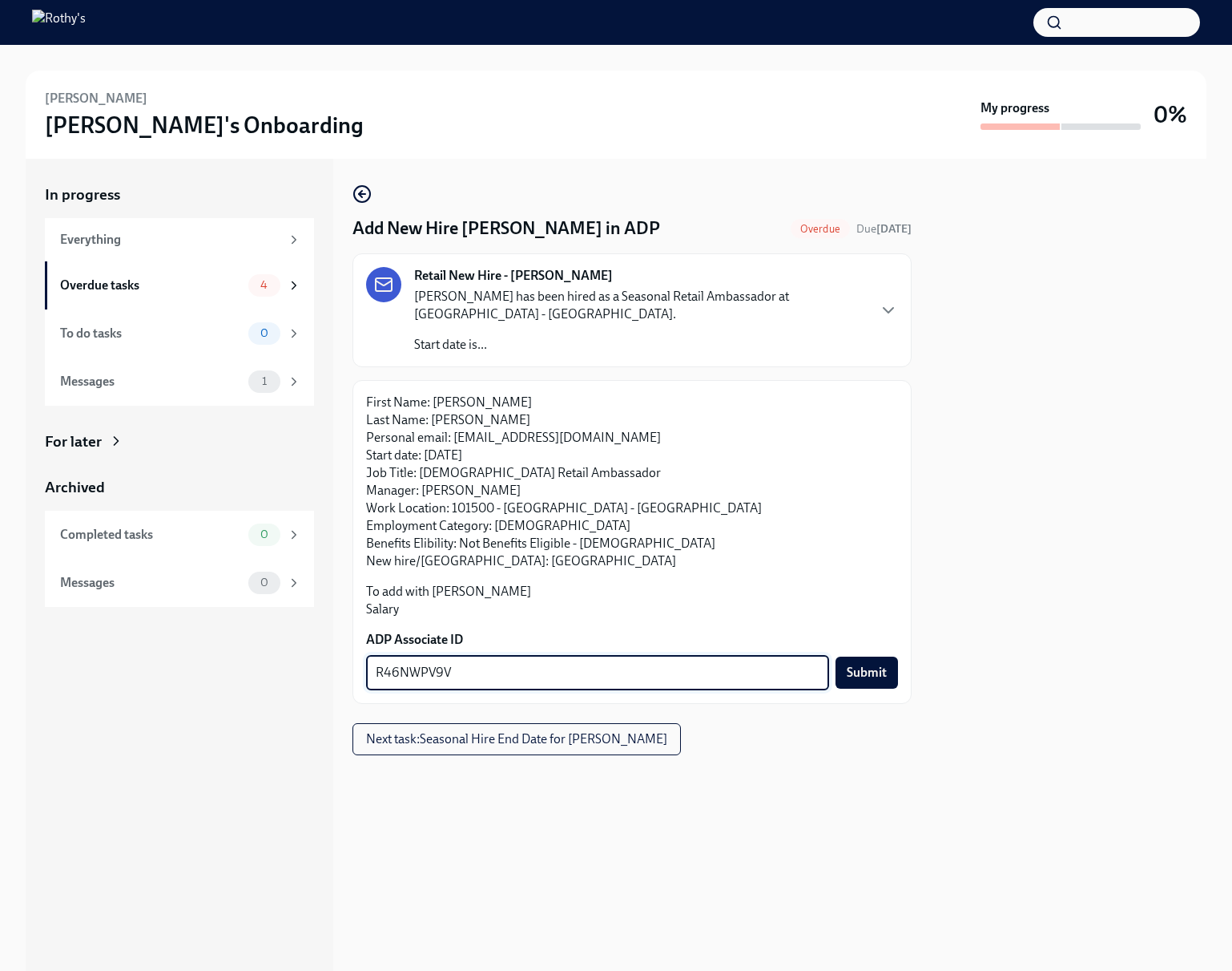
type textarea "R46NWPV9V"
click at [869, 675] on span "Submit" at bounding box center [867, 672] width 40 height 16
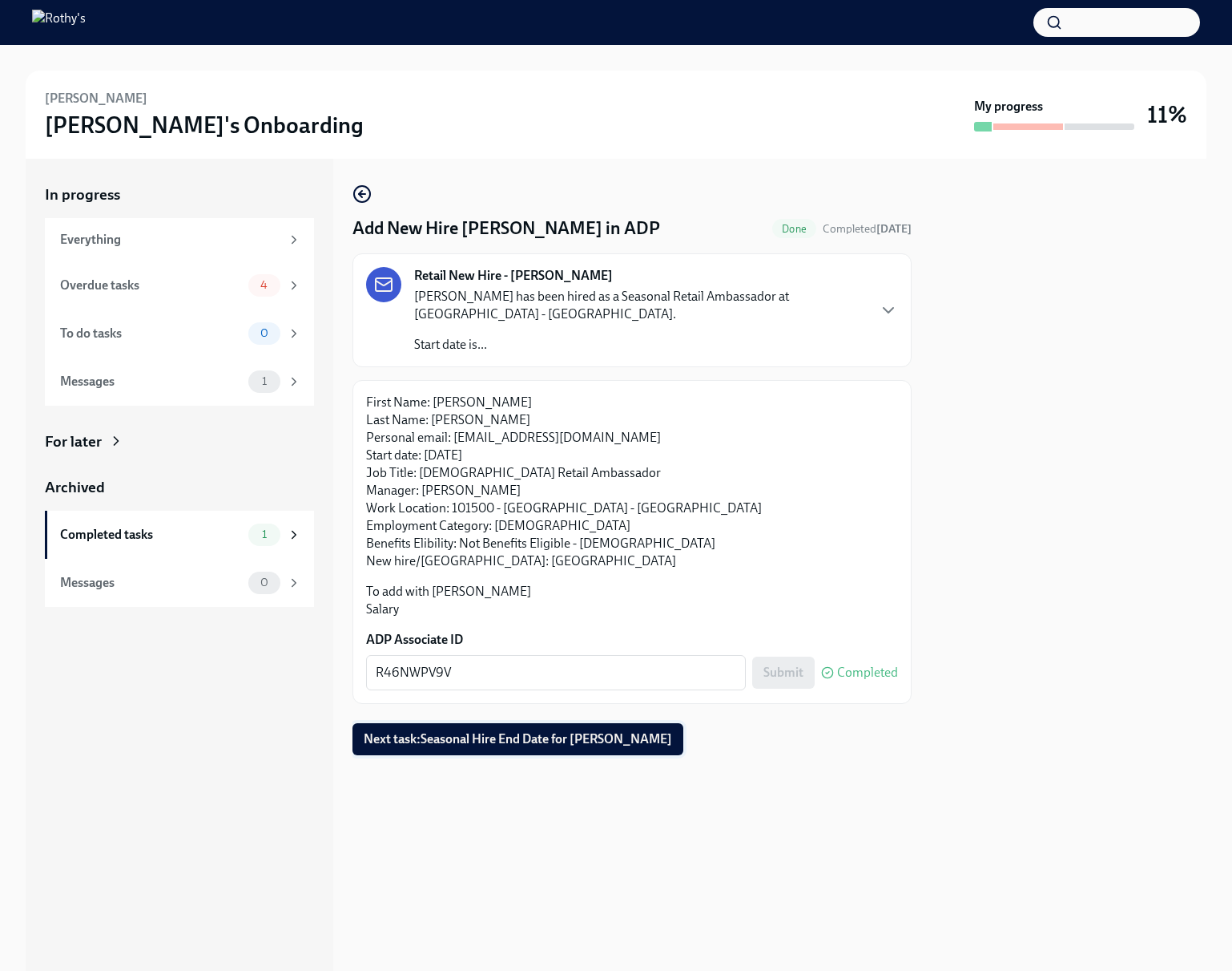
click at [542, 735] on span "Next task : Seasonal Hire End Date for [PERSON_NAME]" at bounding box center [518, 738] width 309 height 16
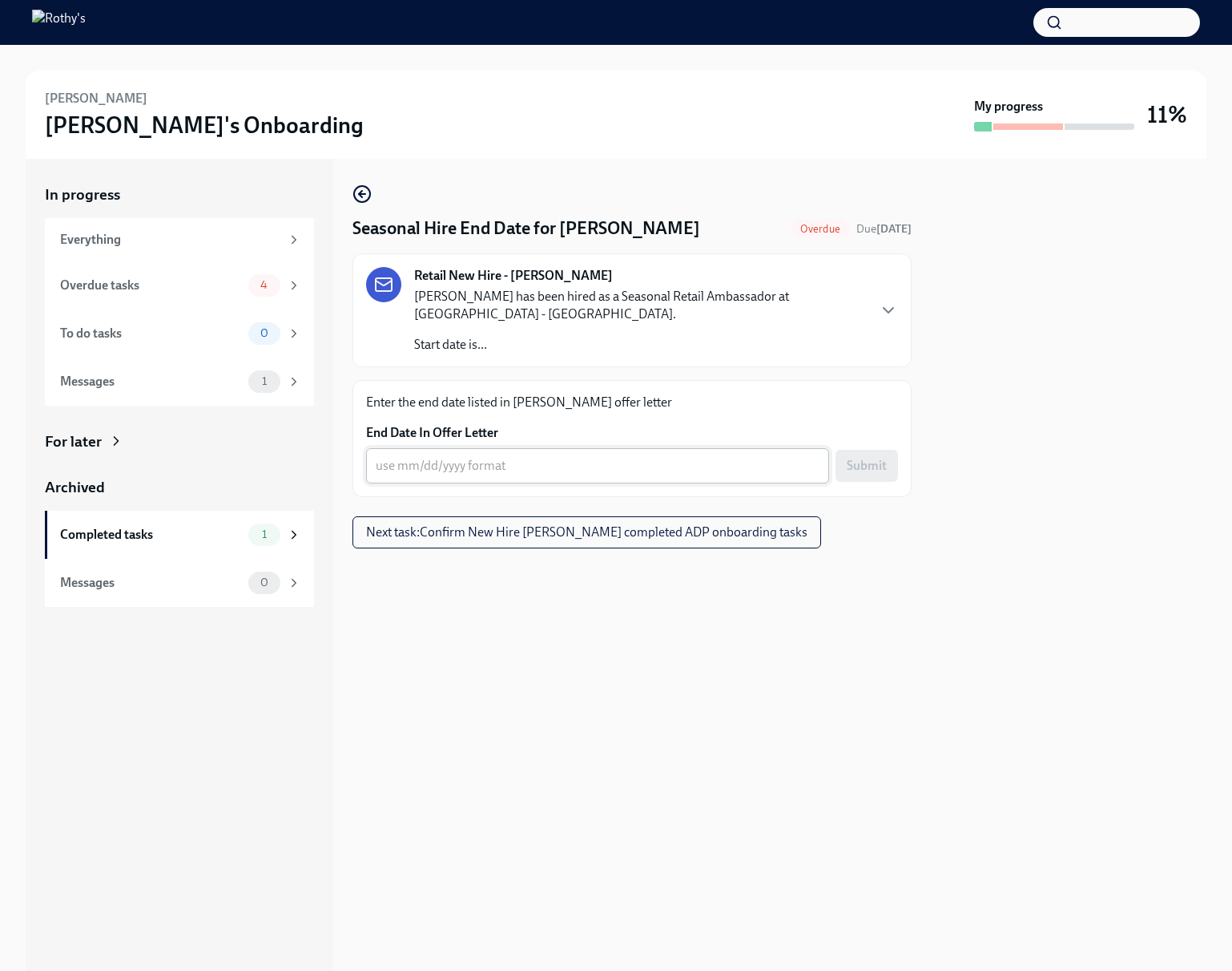
click at [573, 452] on div "x ​" at bounding box center [598, 465] width 463 height 36
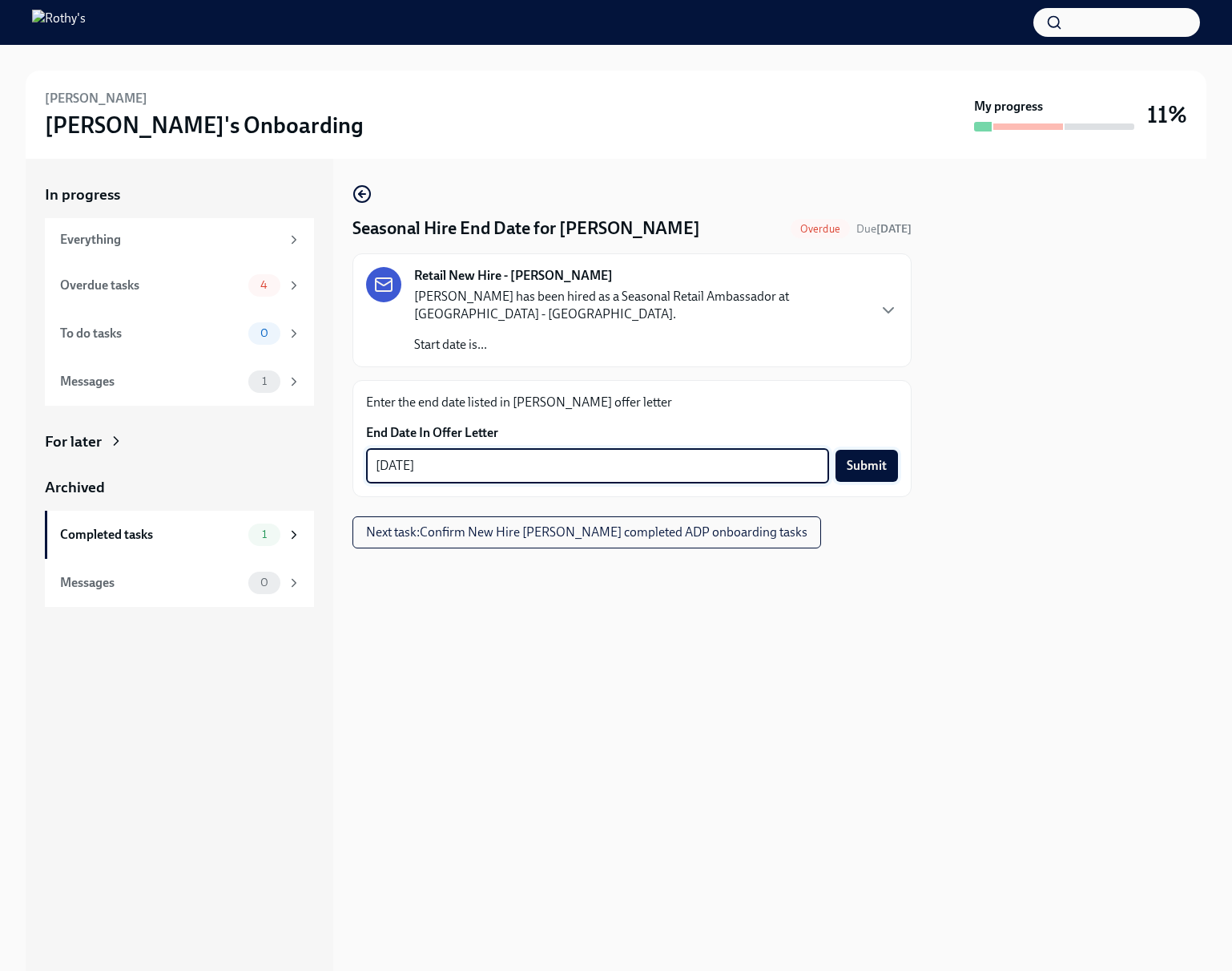
type textarea "[DATE]"
click at [893, 469] on button "Submit" at bounding box center [867, 465] width 63 height 32
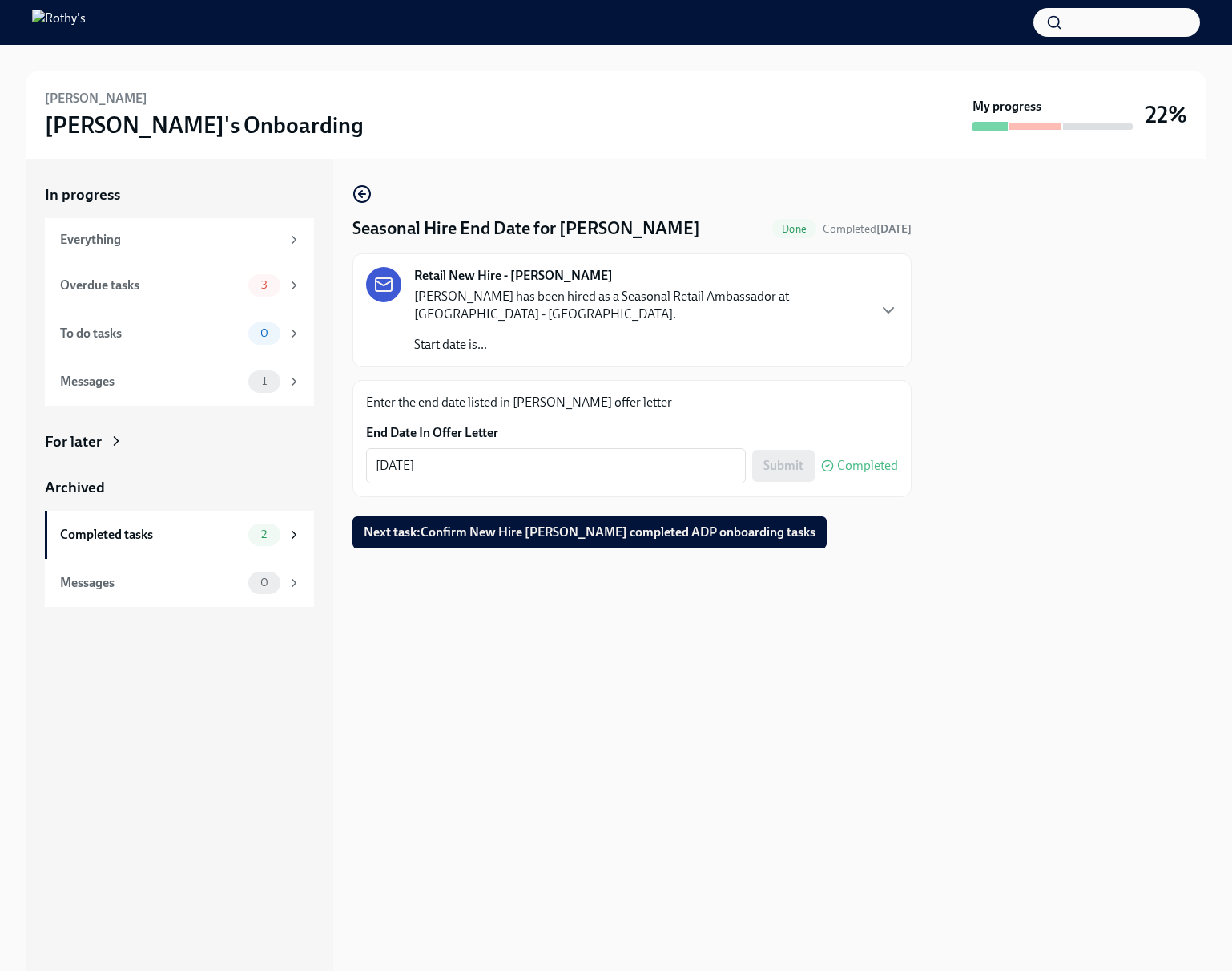
click at [197, 276] on div "Overdue tasks" at bounding box center [151, 285] width 182 height 17
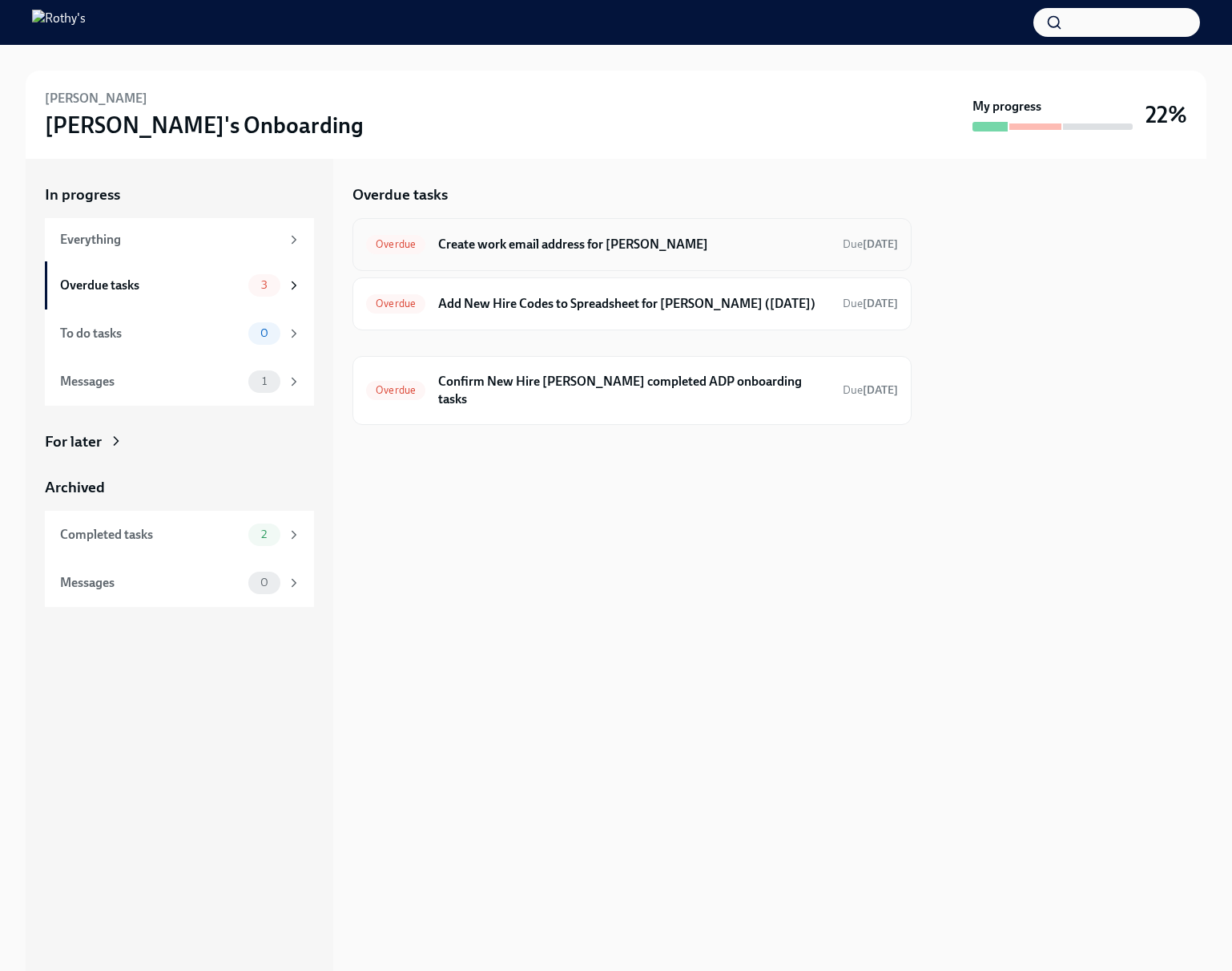
click at [496, 254] on div "Overdue Create work email address for [PERSON_NAME] Due [DATE]" at bounding box center [632, 244] width 532 height 26
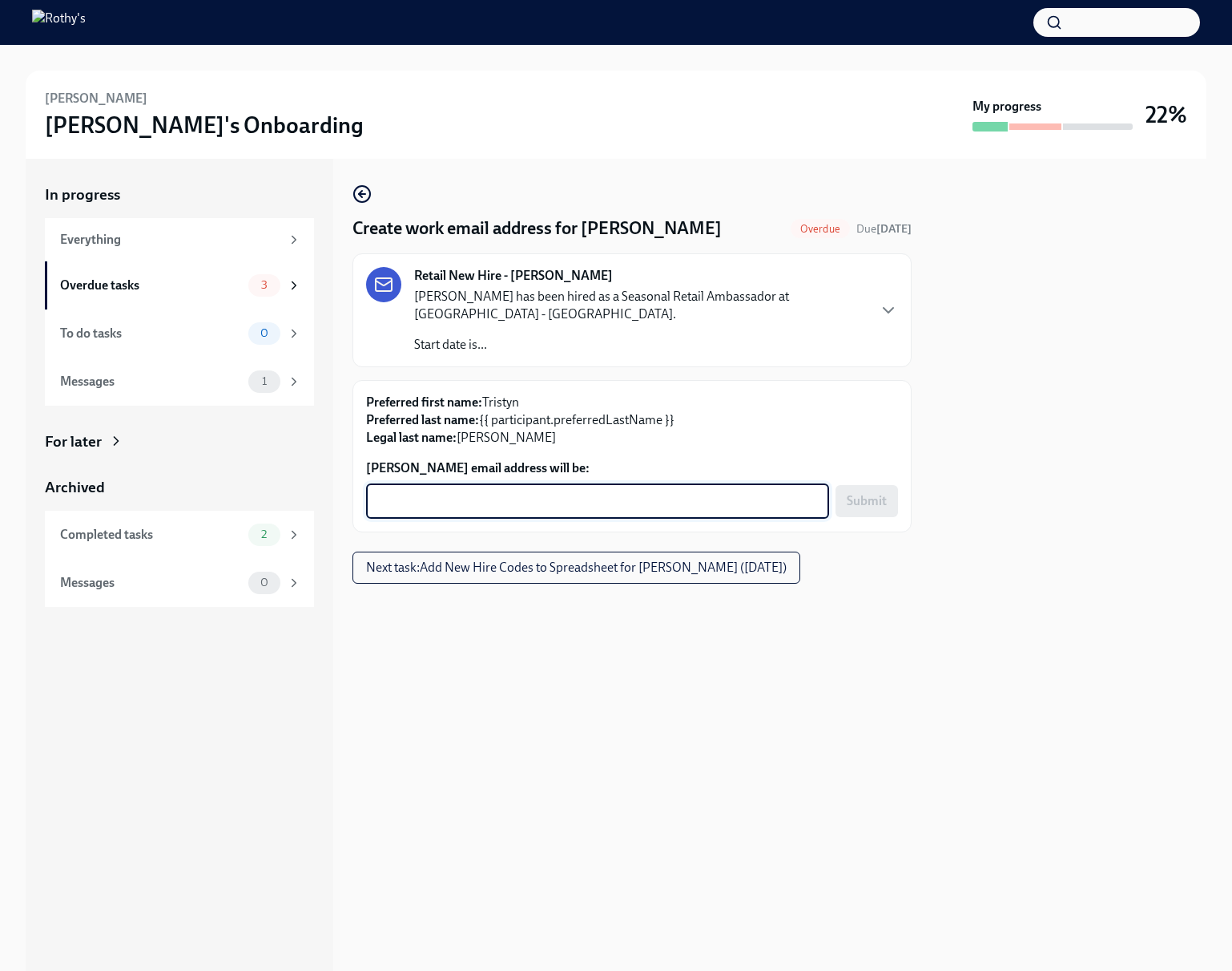
click at [496, 507] on textarea "Tristyn Hudson's email address will be:" at bounding box center [597, 501] width 444 height 19
type textarea "tristynhudson@rothys.com"
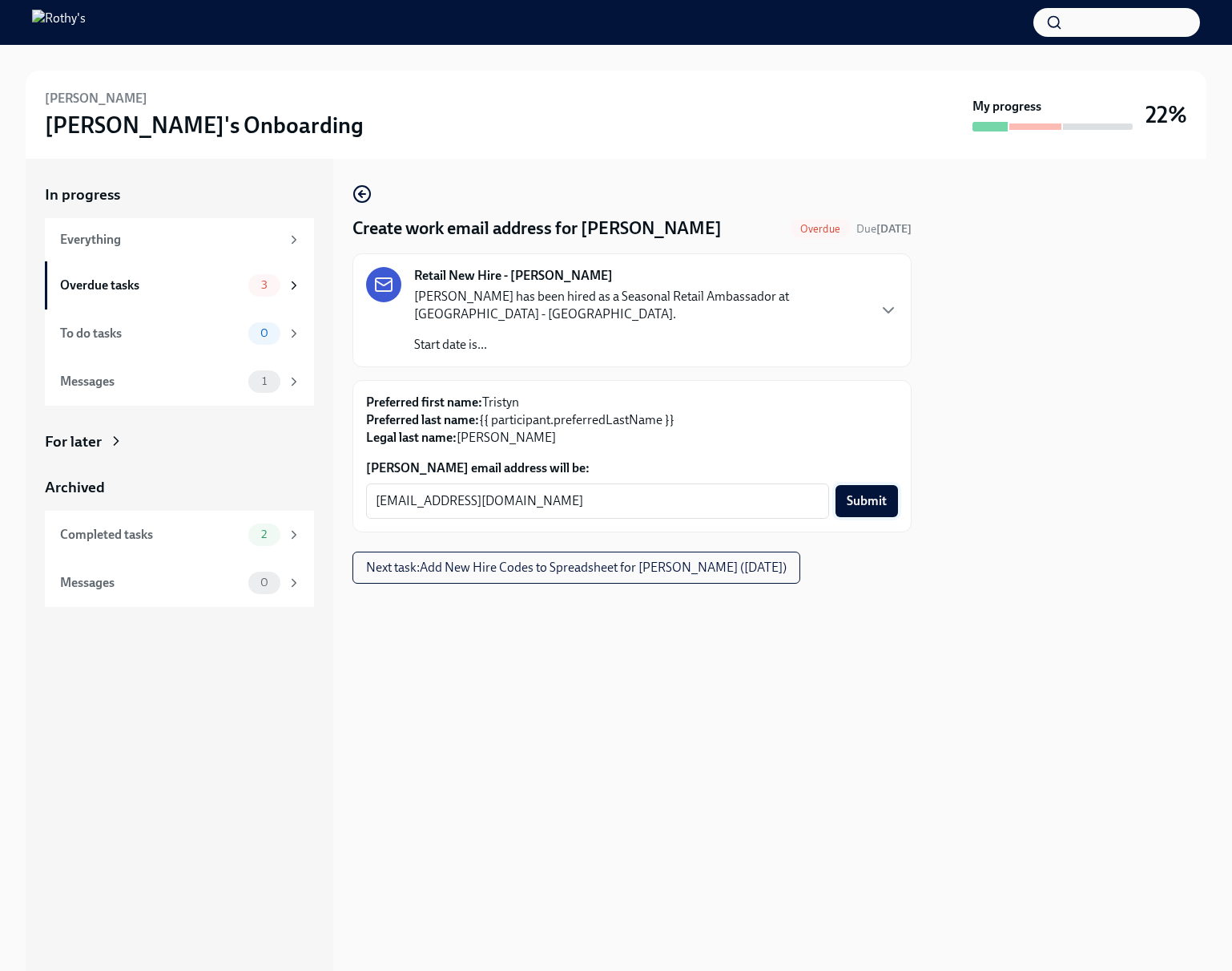
click at [871, 502] on span "Submit" at bounding box center [867, 501] width 40 height 16
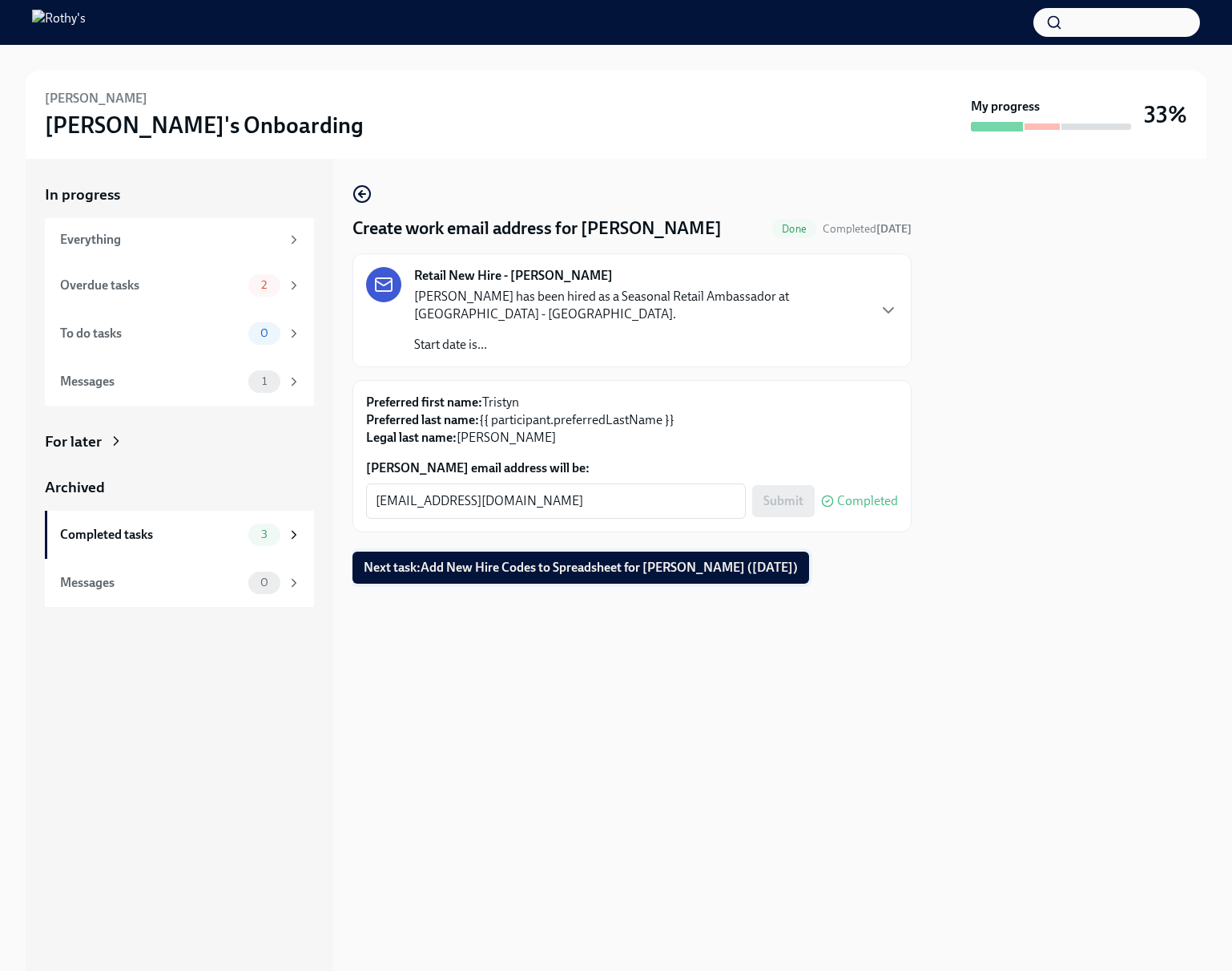
click at [683, 560] on span "Next task : Add New Hire Codes to Spreadsheet for Tristyn Hudson (10/20/2025)" at bounding box center [581, 567] width 434 height 16
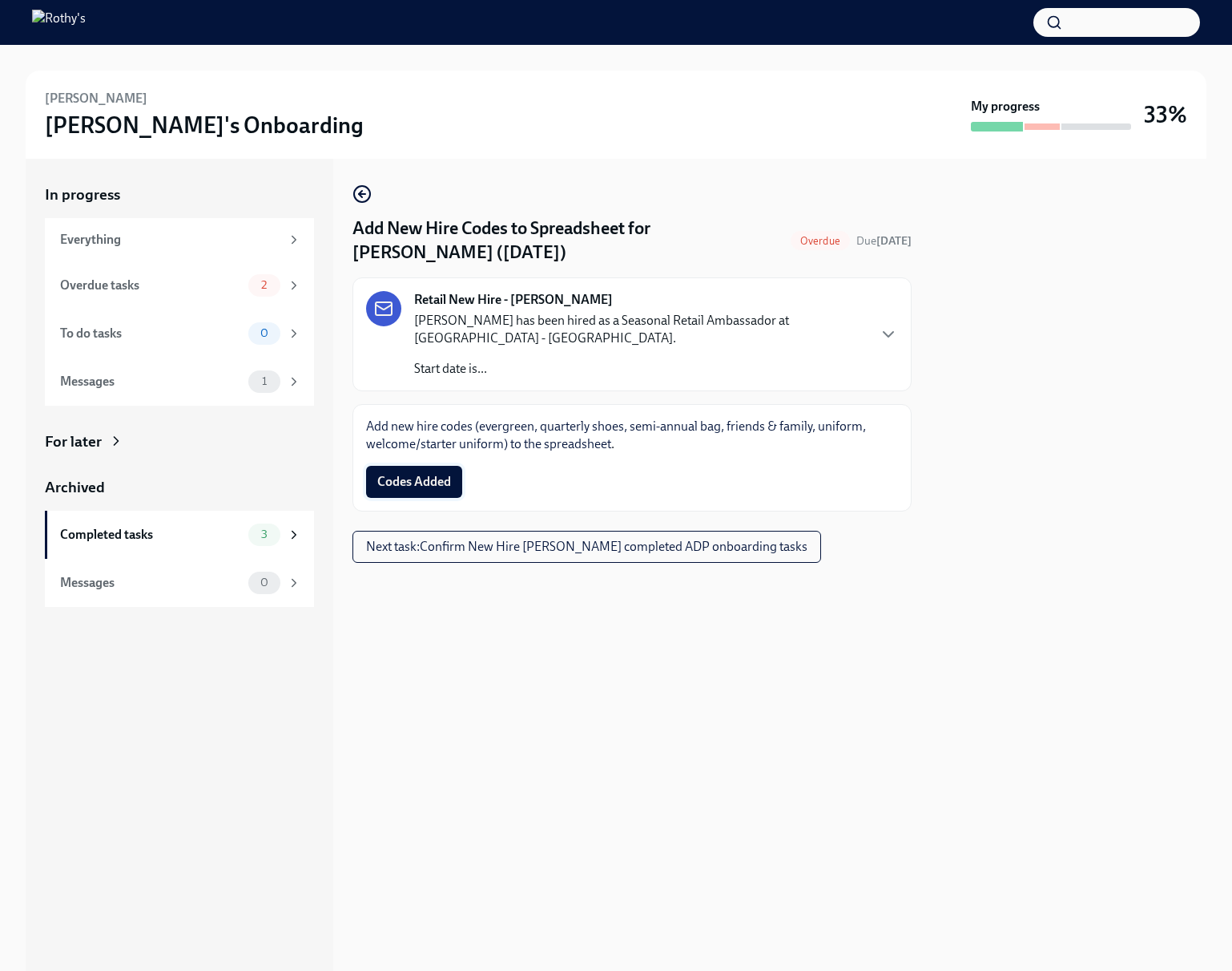
click at [439, 478] on span "Codes Added" at bounding box center [414, 481] width 74 height 16
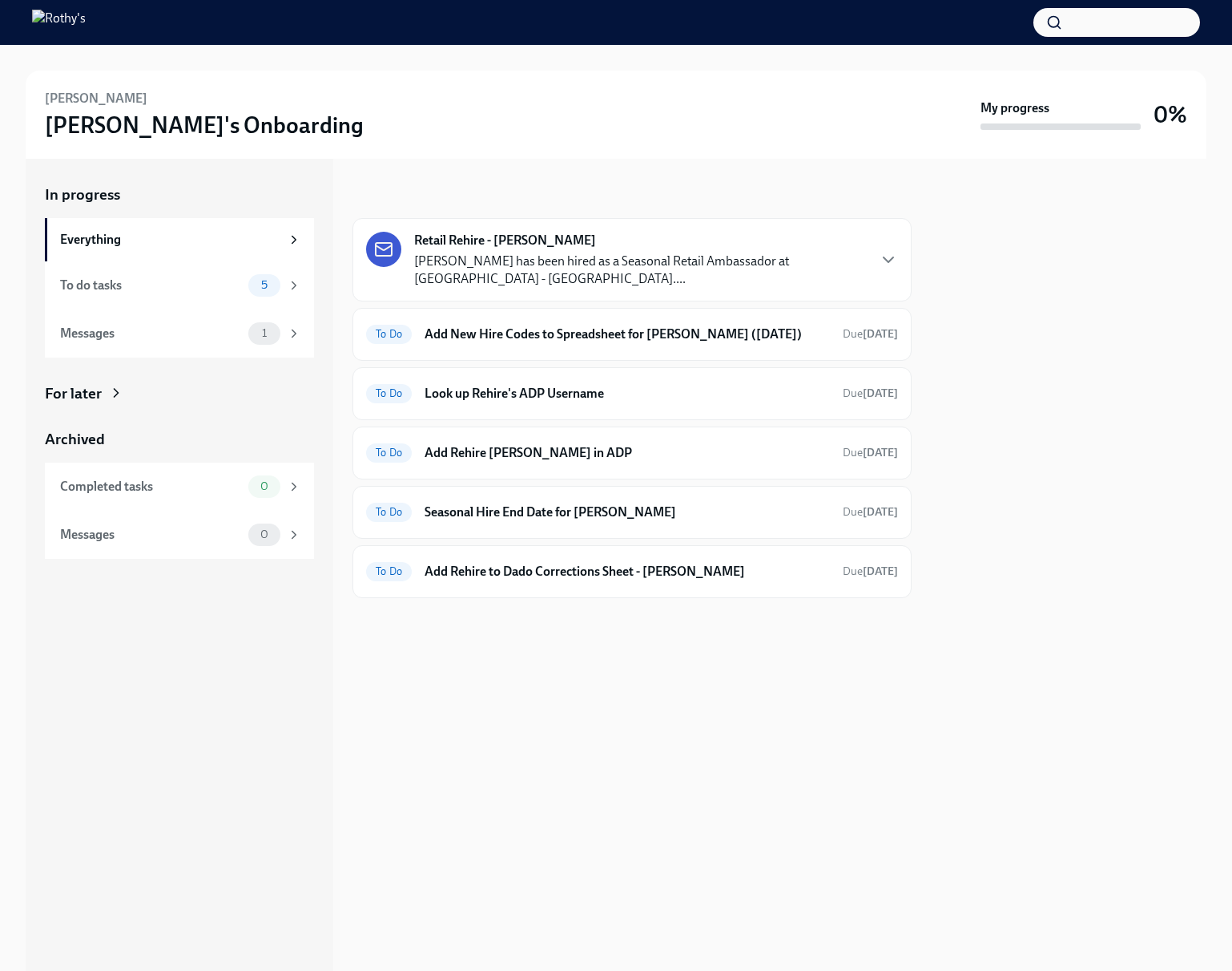
click at [489, 285] on p "Sabrina Khaydarkulova has been hired as a Seasonal Retail Ambassador at Disney …" at bounding box center [640, 270] width 452 height 36
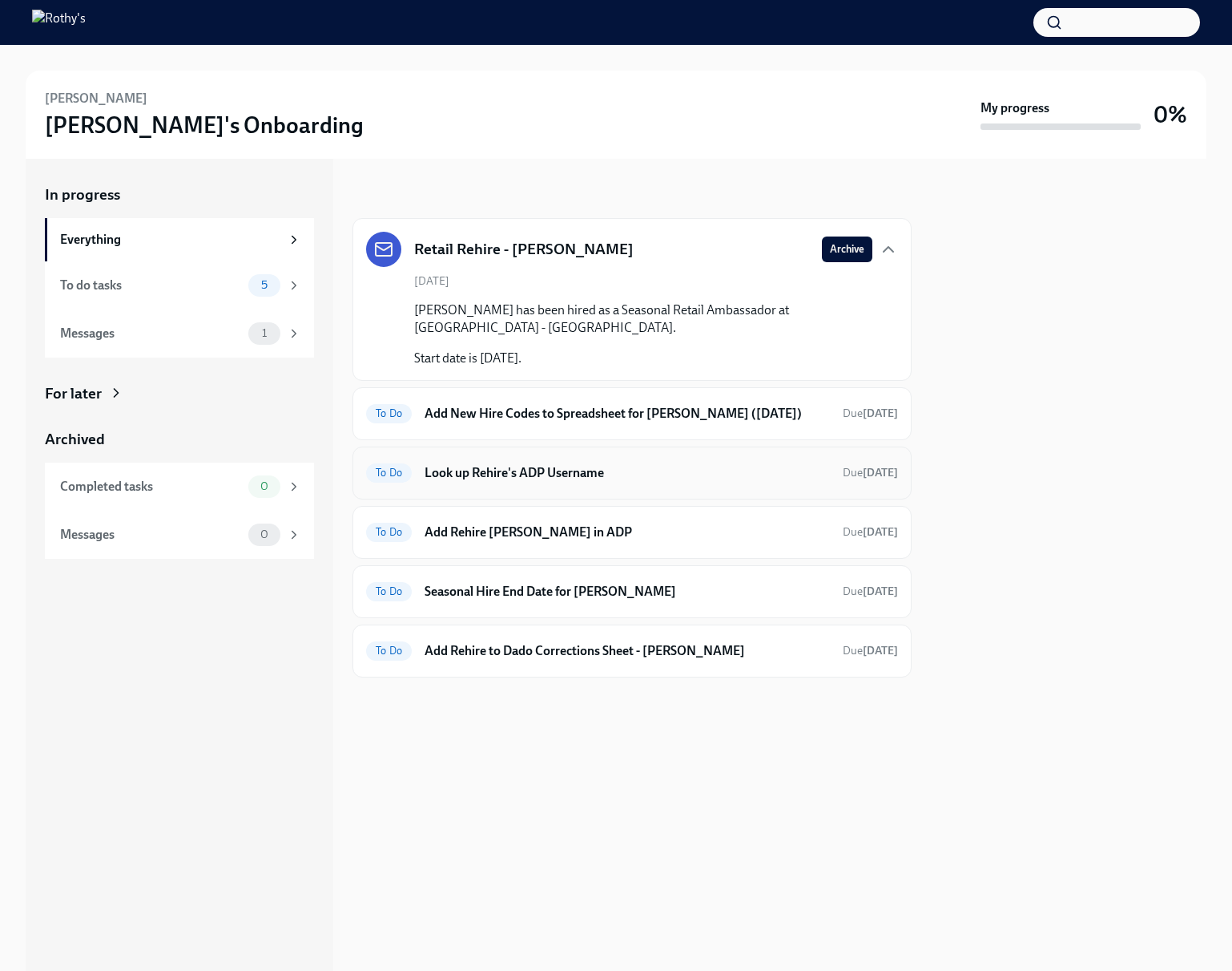
click at [526, 482] on h6 "Look up Rehire's ADP Username" at bounding box center [627, 473] width 405 height 17
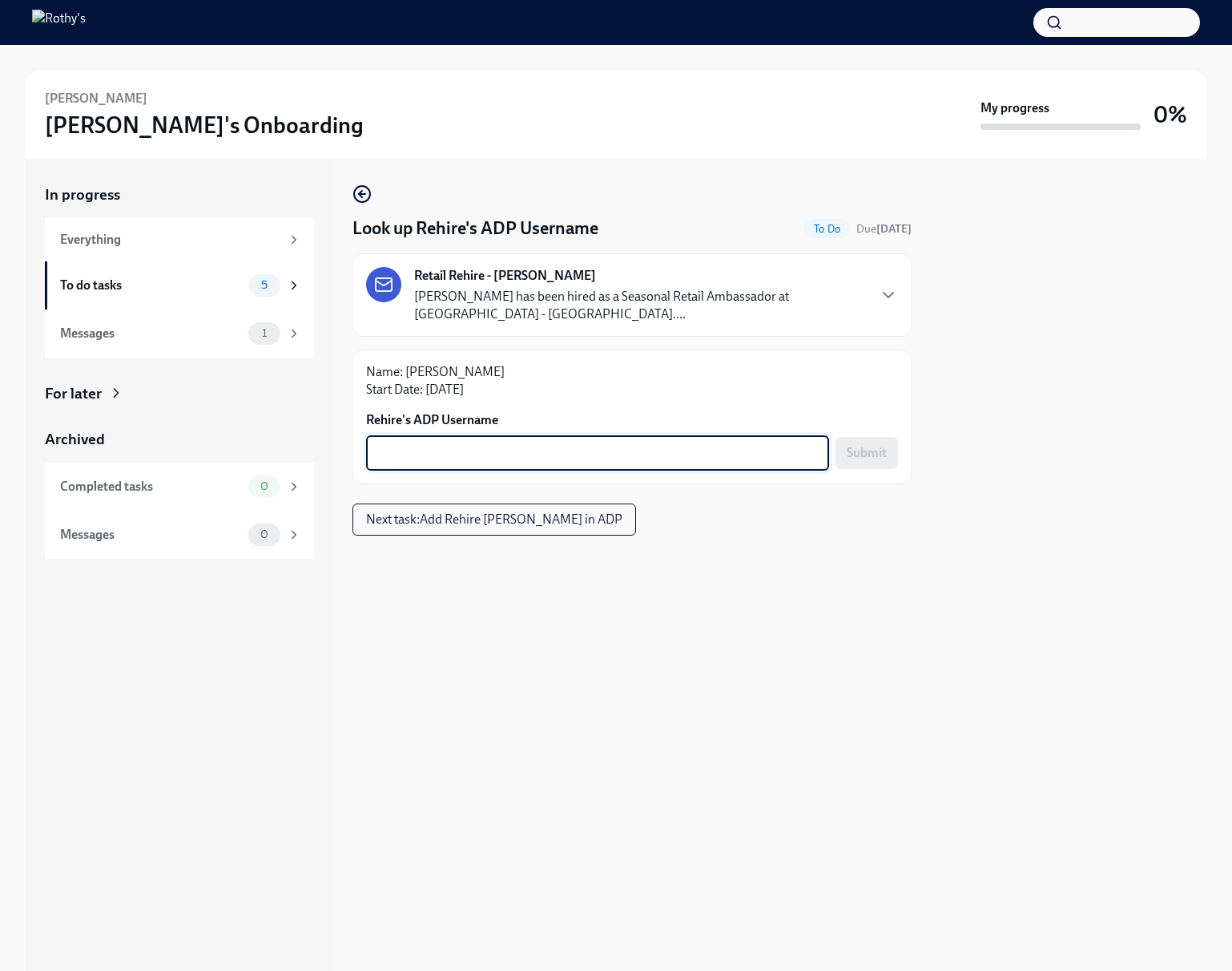
click at [513, 454] on textarea "Rehire's ADP Username" at bounding box center [597, 453] width 444 height 19
type textarea "SKH18"
click at [871, 455] on span "Submit" at bounding box center [867, 452] width 40 height 16
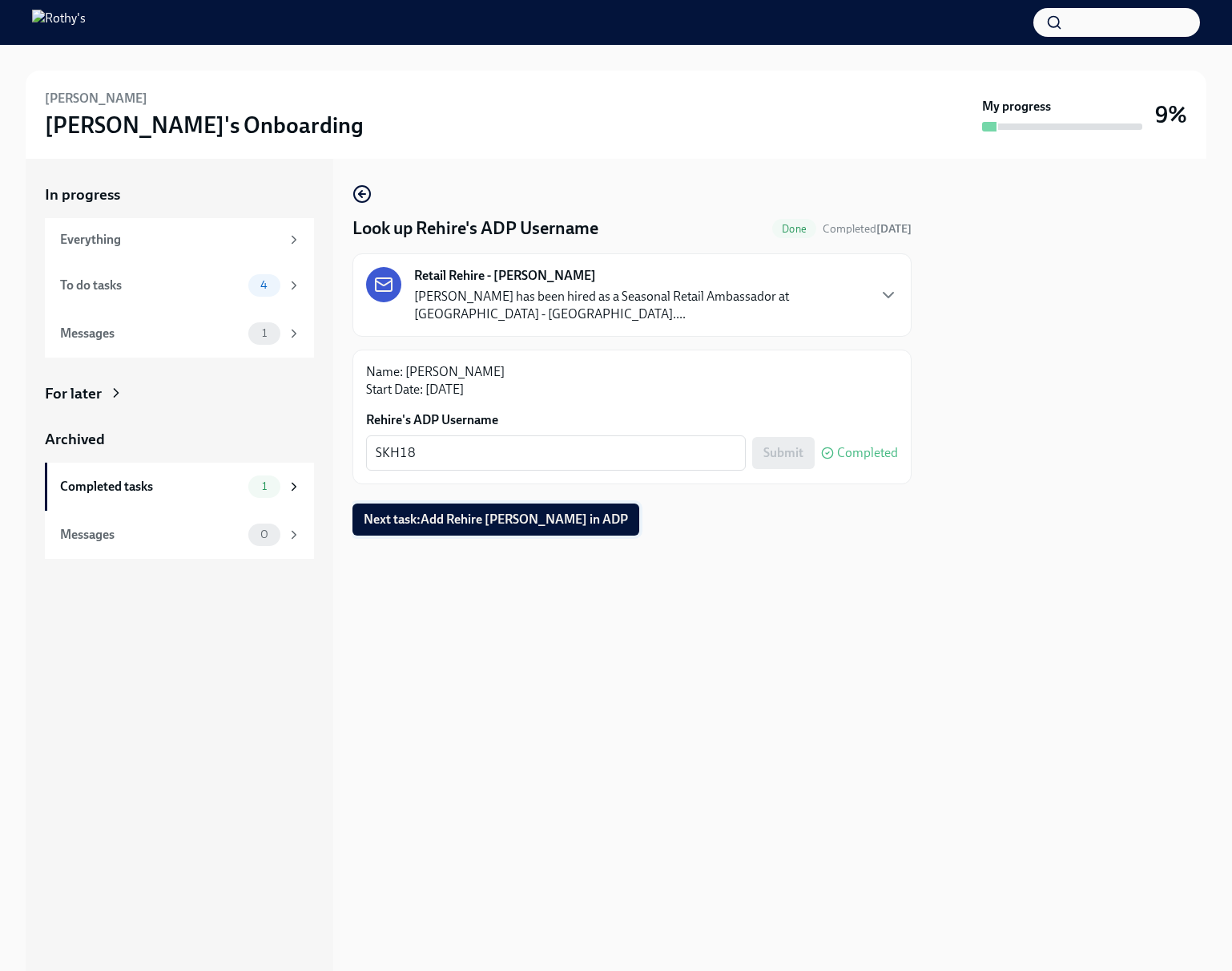
click at [626, 517] on span "Next task : Add Rehire Sabrina Khaydarkulova in ADP" at bounding box center [496, 519] width 265 height 16
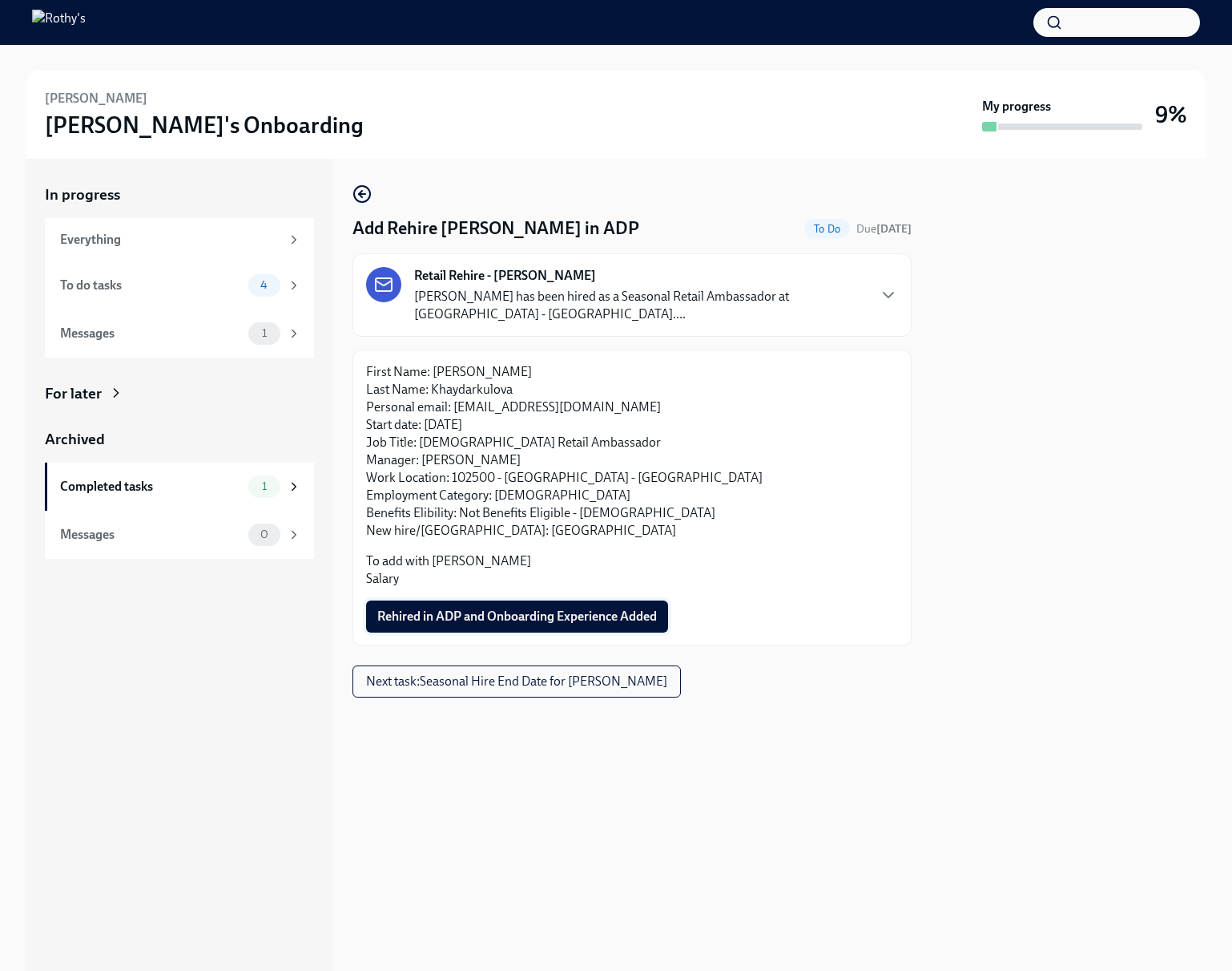
click at [558, 622] on span "Rehired in ADP and Onboarding Experience Added" at bounding box center [517, 616] width 280 height 16
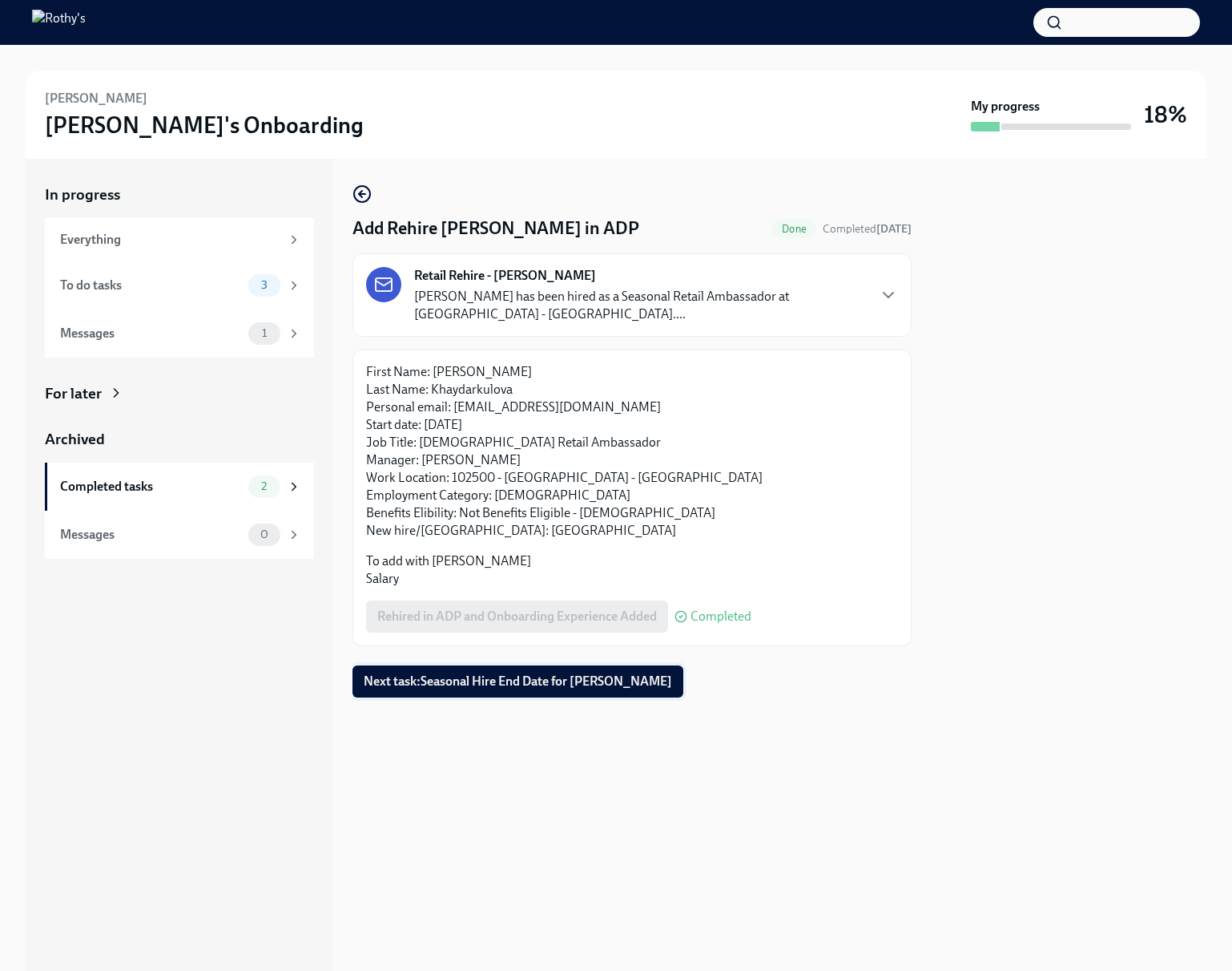
click at [438, 687] on span "Next task : Seasonal Hire End Date for Sabrina Khaydarkulova" at bounding box center [518, 681] width 309 height 16
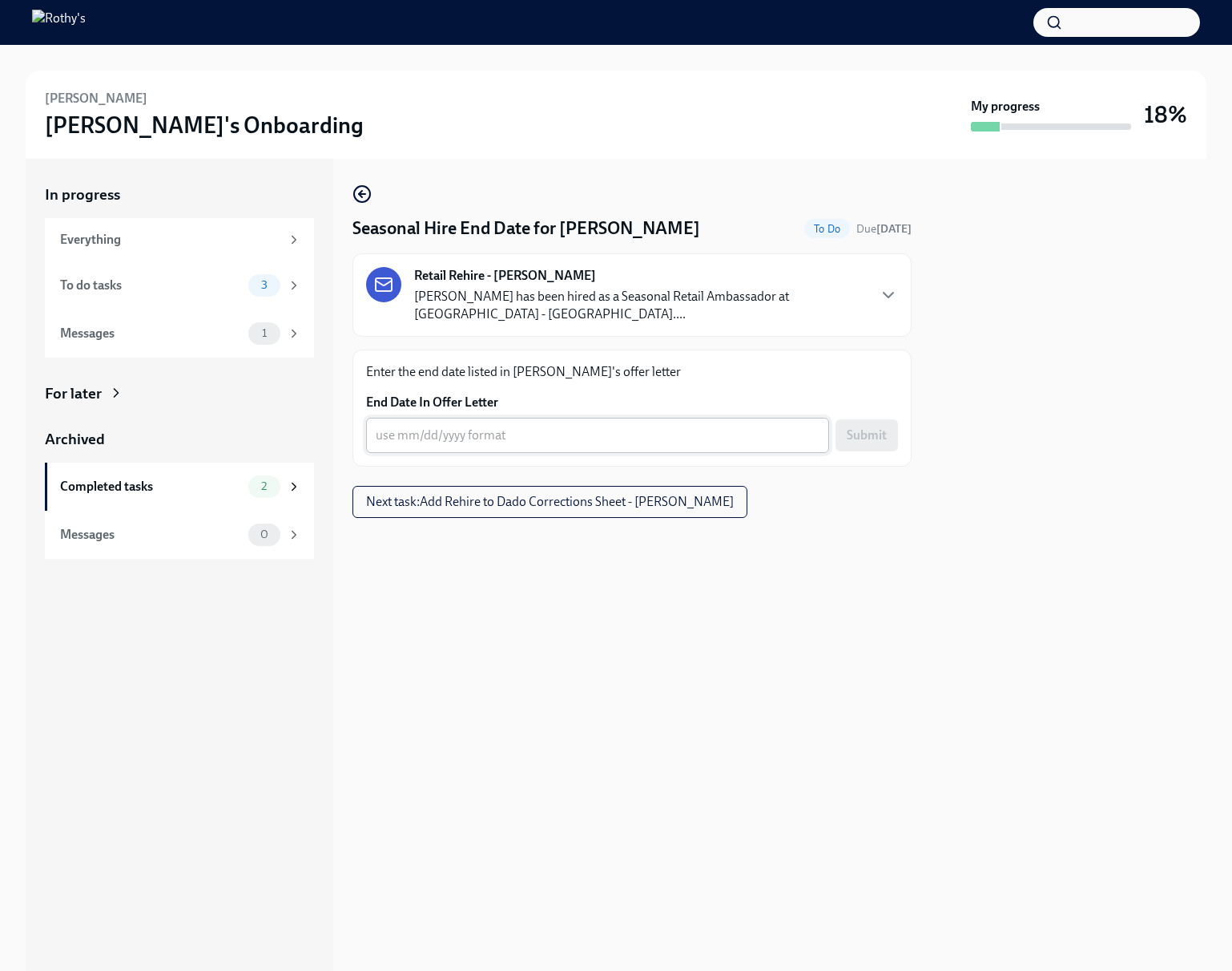
click at [530, 440] on textarea "End Date In Offer Letter" at bounding box center [597, 435] width 444 height 19
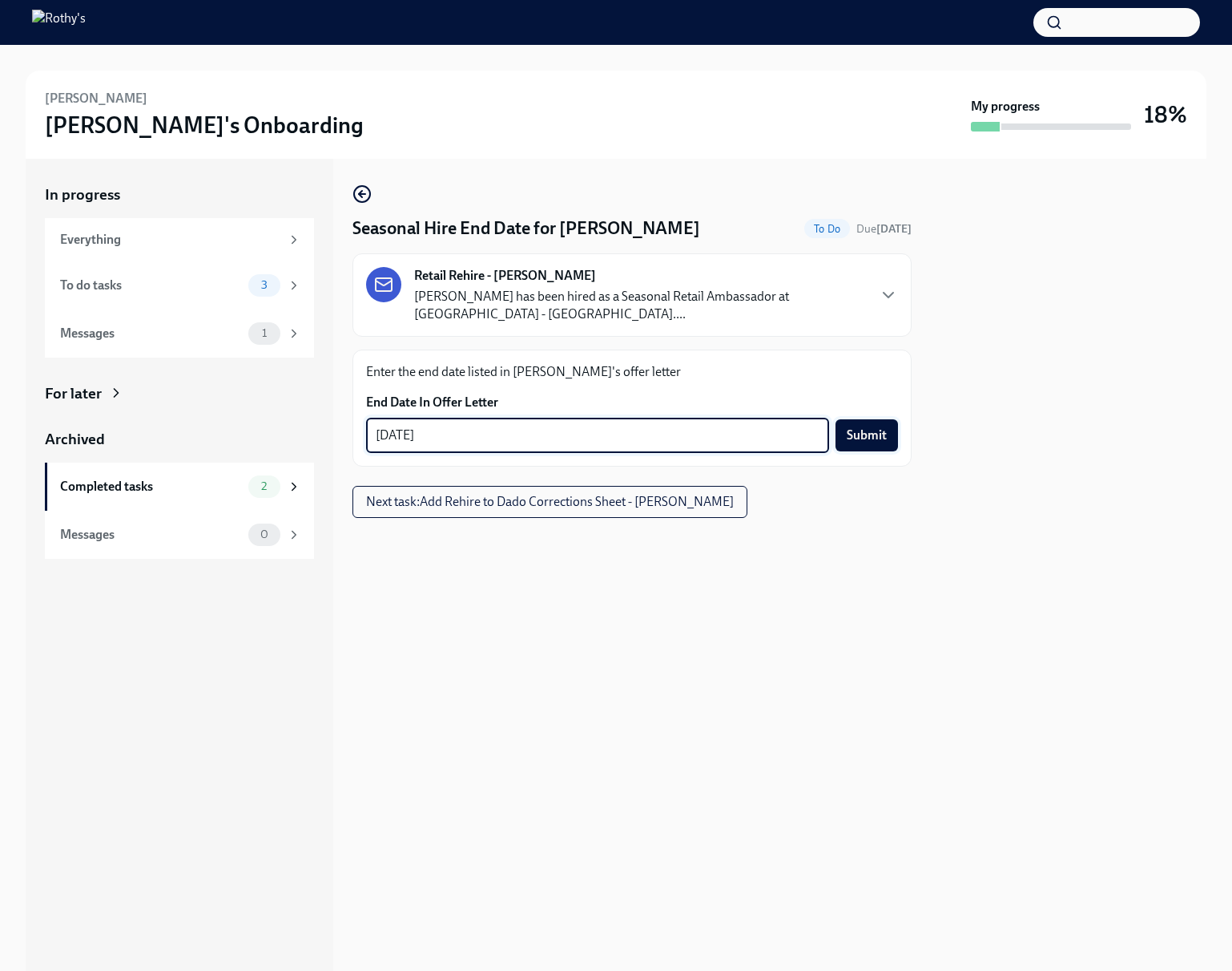
type textarea "01/26/2026"
click at [870, 436] on span "Submit" at bounding box center [867, 435] width 40 height 16
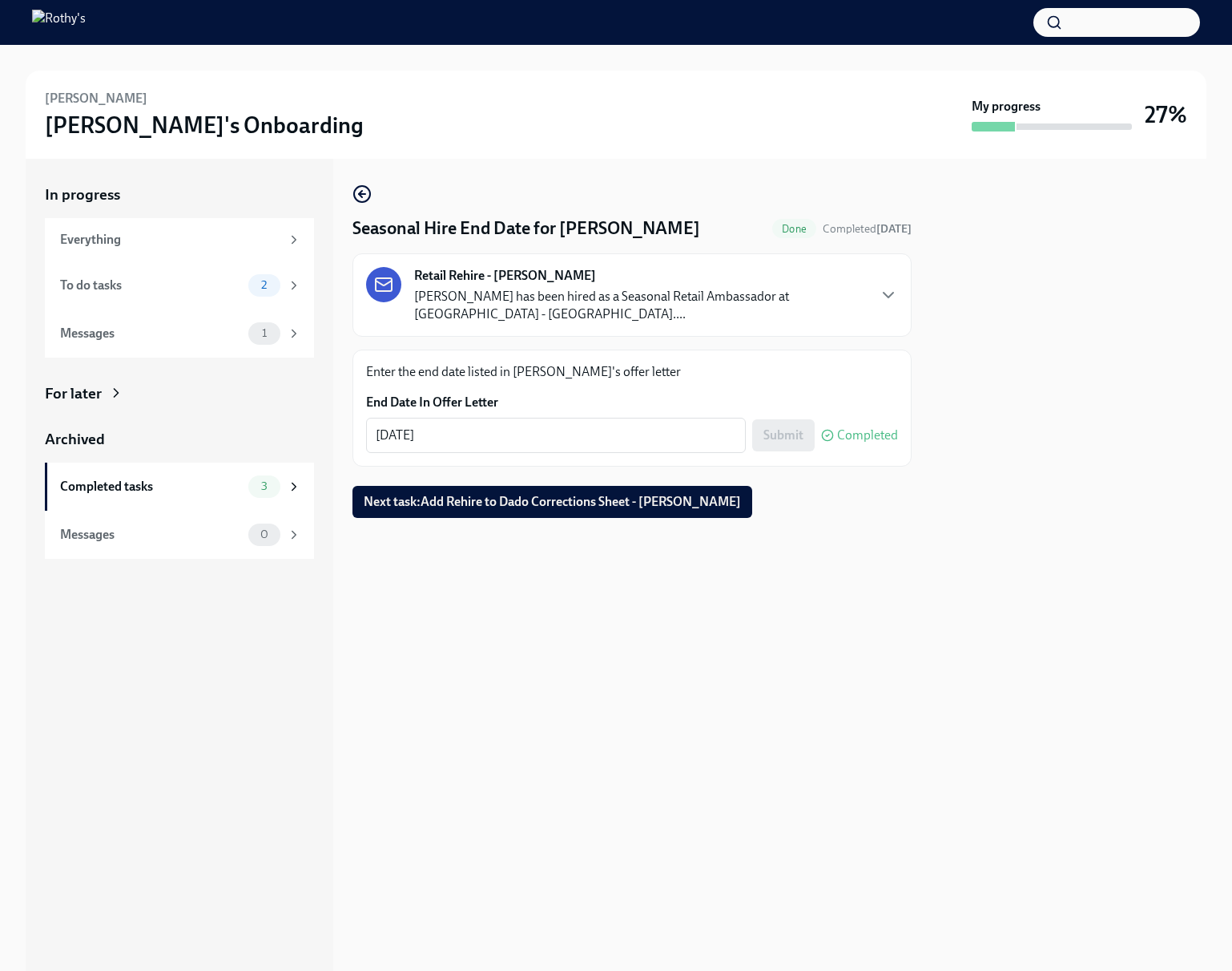
click at [688, 504] on span "Next task : Add Rehire to Dado Corrections Sheet - Sabrina Khaydarkulova" at bounding box center [553, 502] width 377 height 16
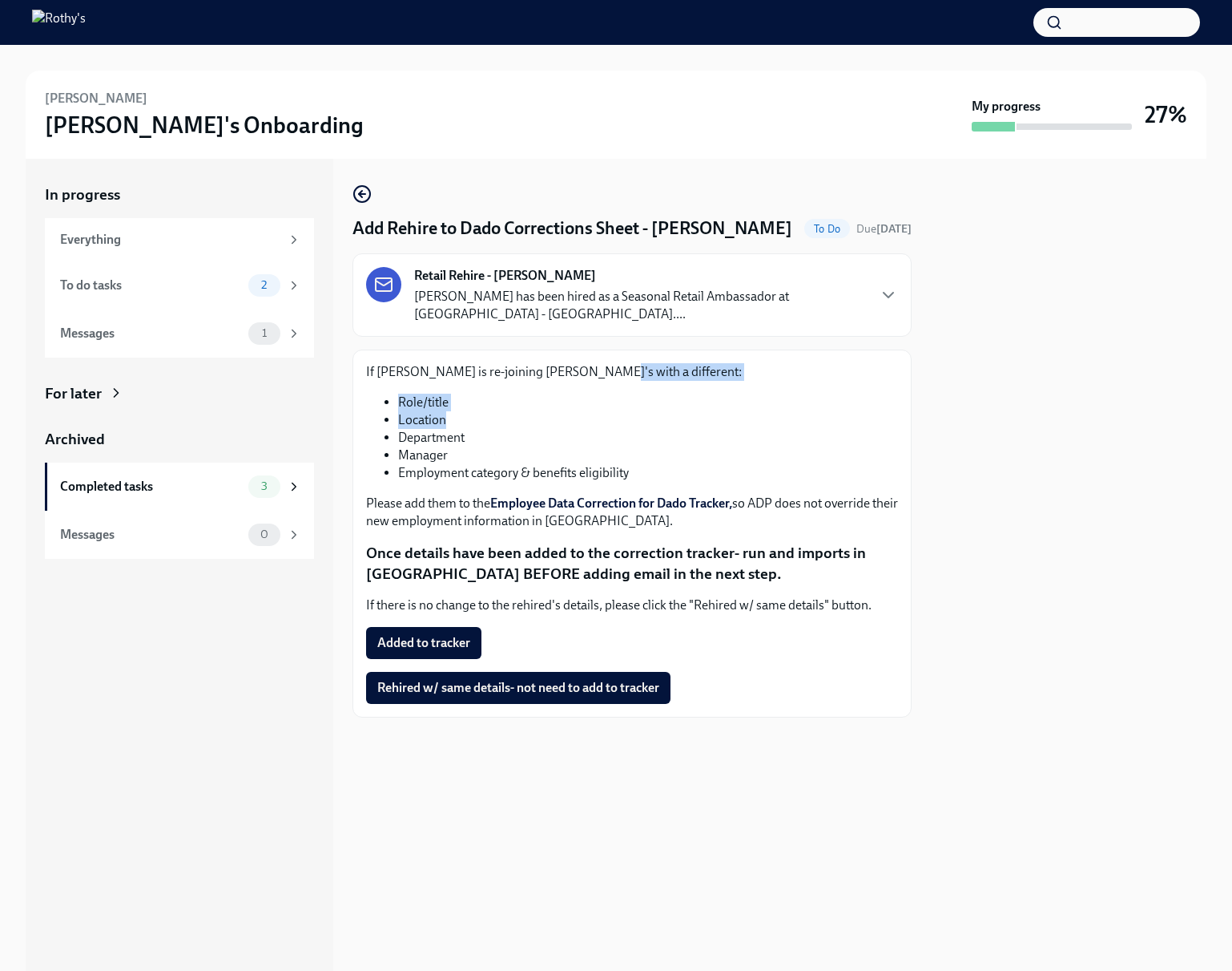
drag, startPoint x: 598, startPoint y: 394, endPoint x: 597, endPoint y: 444, distance: 50.0
click at [597, 444] on div "If Sabrina Khaydarkulova is re-joining Rothy's with a different: Role/title Loc…" at bounding box center [632, 446] width 532 height 166
click at [587, 511] on link "Employee Data Correction for Dado Tracker," at bounding box center [611, 503] width 242 height 15
click at [462, 658] on button "Added to tracker" at bounding box center [424, 642] width 115 height 32
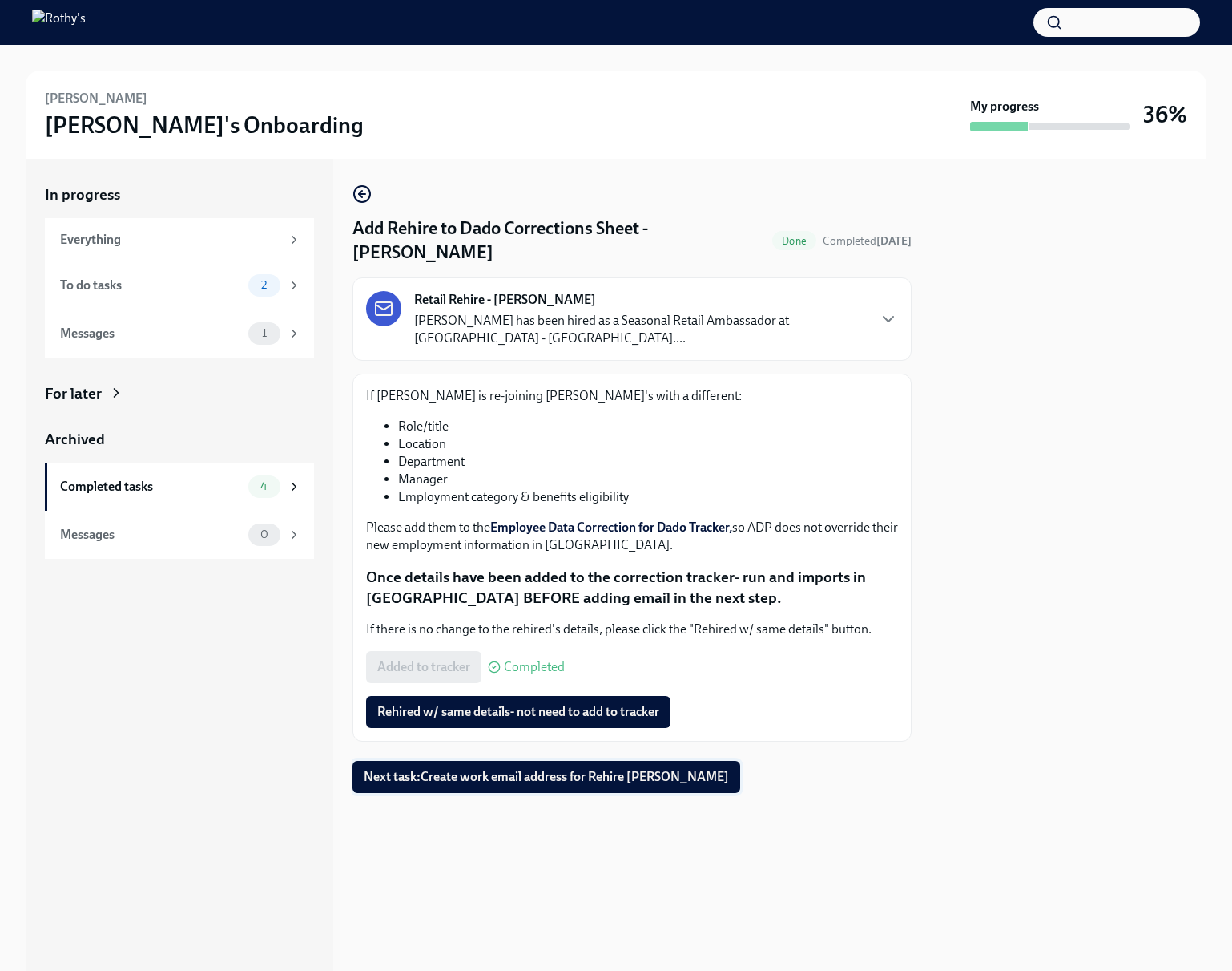
click at [511, 785] on span "Next task : Create work email address for Rehire Sabrina Khaydarkulova" at bounding box center [547, 776] width 366 height 16
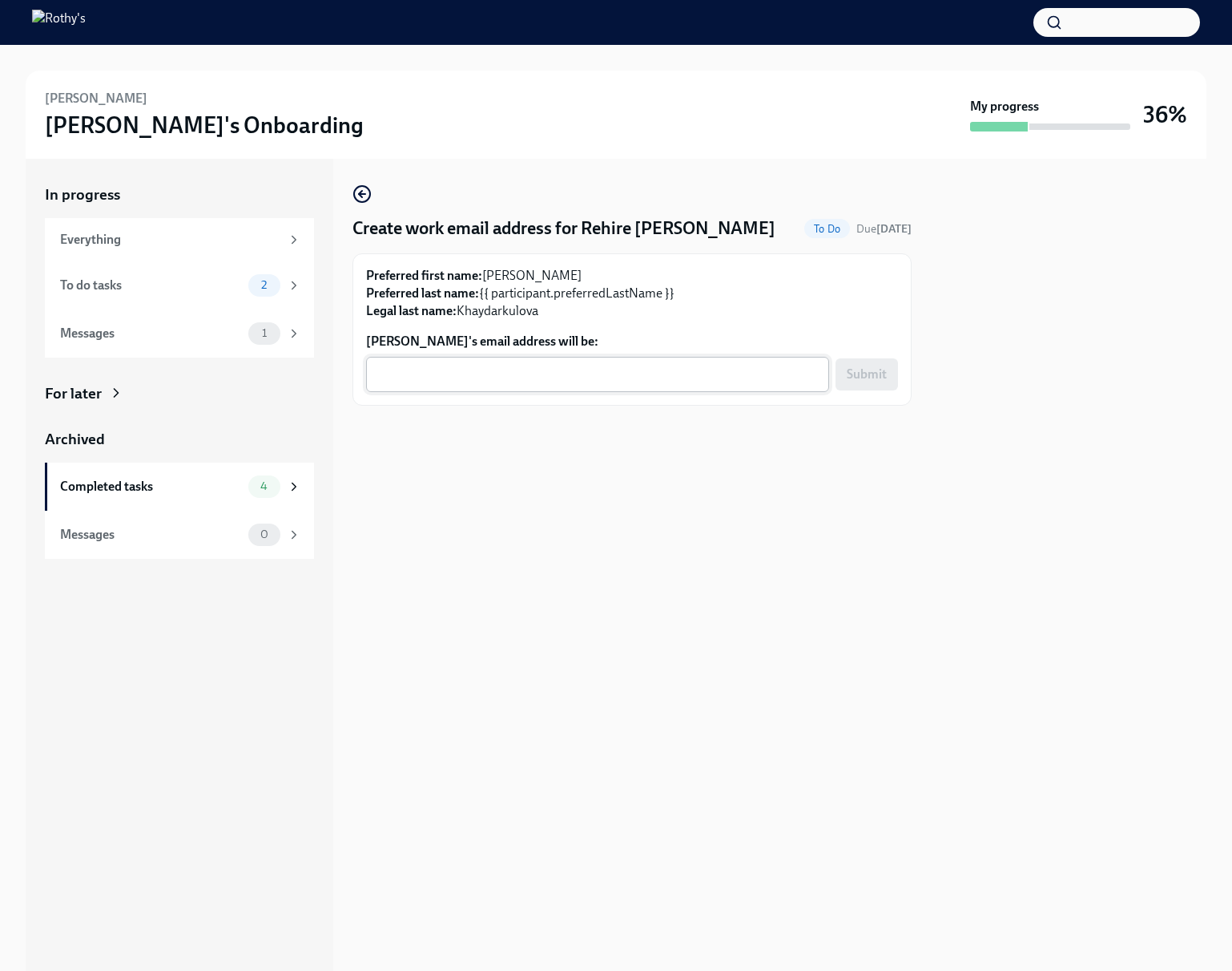
click at [577, 384] on textarea "Sabrina Khaydarkulova's email address will be:" at bounding box center [597, 374] width 444 height 19
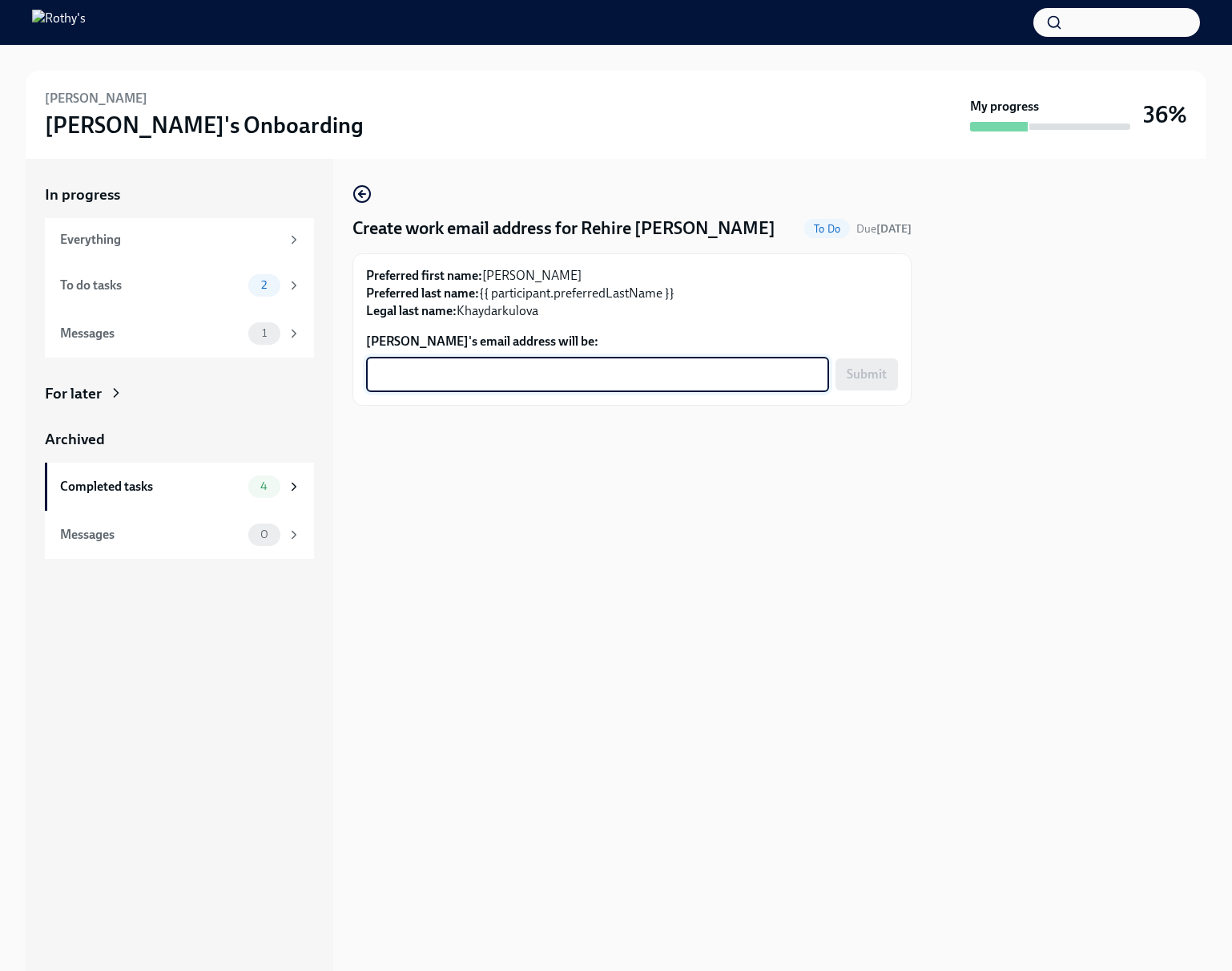
paste textarea "skhaydarkulova@rothys.com"
type textarea "skhaydarkulova@rothys.com"
click at [865, 382] on span "Submit" at bounding box center [867, 374] width 40 height 16
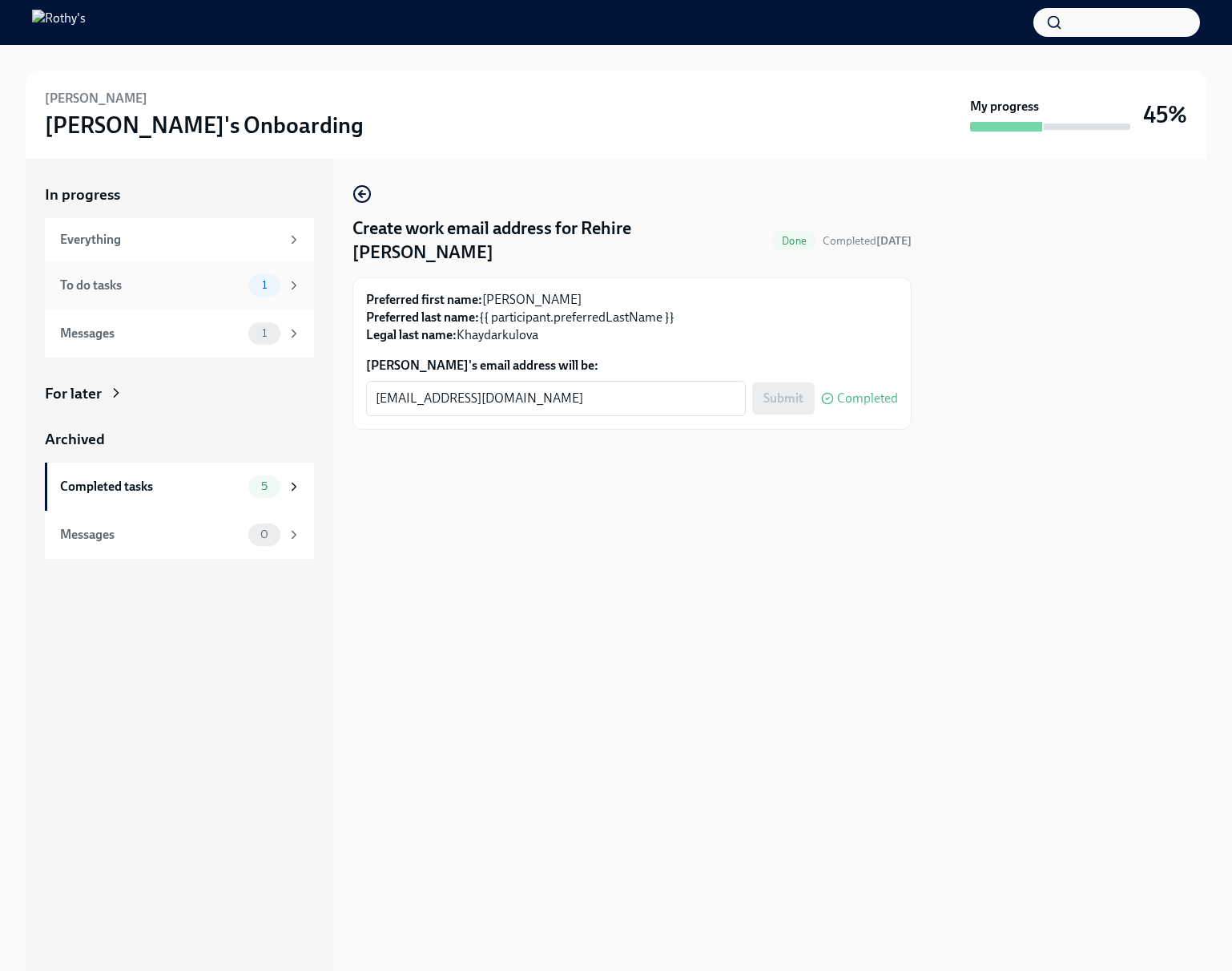
click at [237, 296] on div "To do tasks 1" at bounding box center [179, 286] width 269 height 48
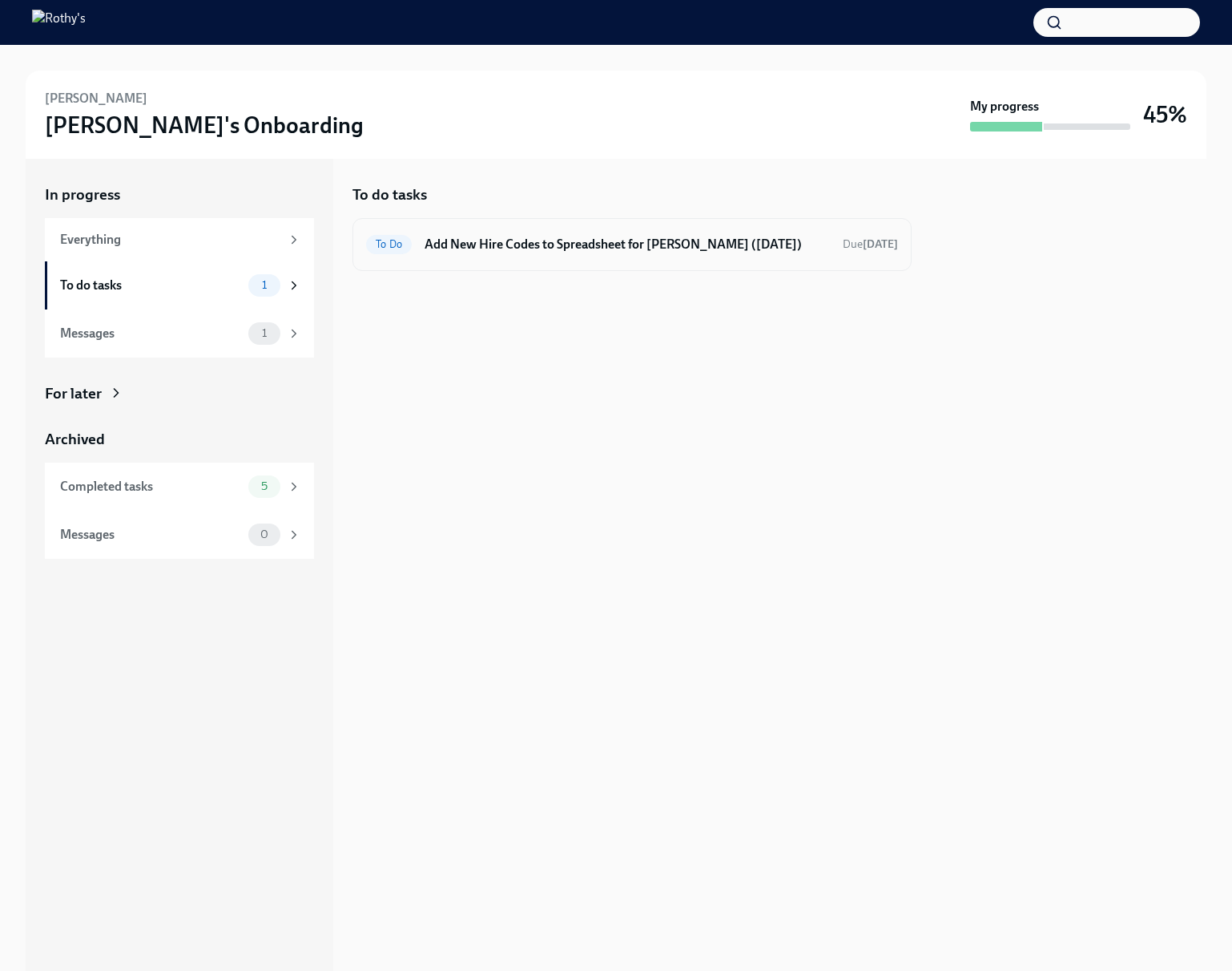
click at [458, 243] on h6 "Add New Hire Codes to Spreadsheet for Sabrina Khaydarkulova (10/27/2025)" at bounding box center [627, 244] width 405 height 17
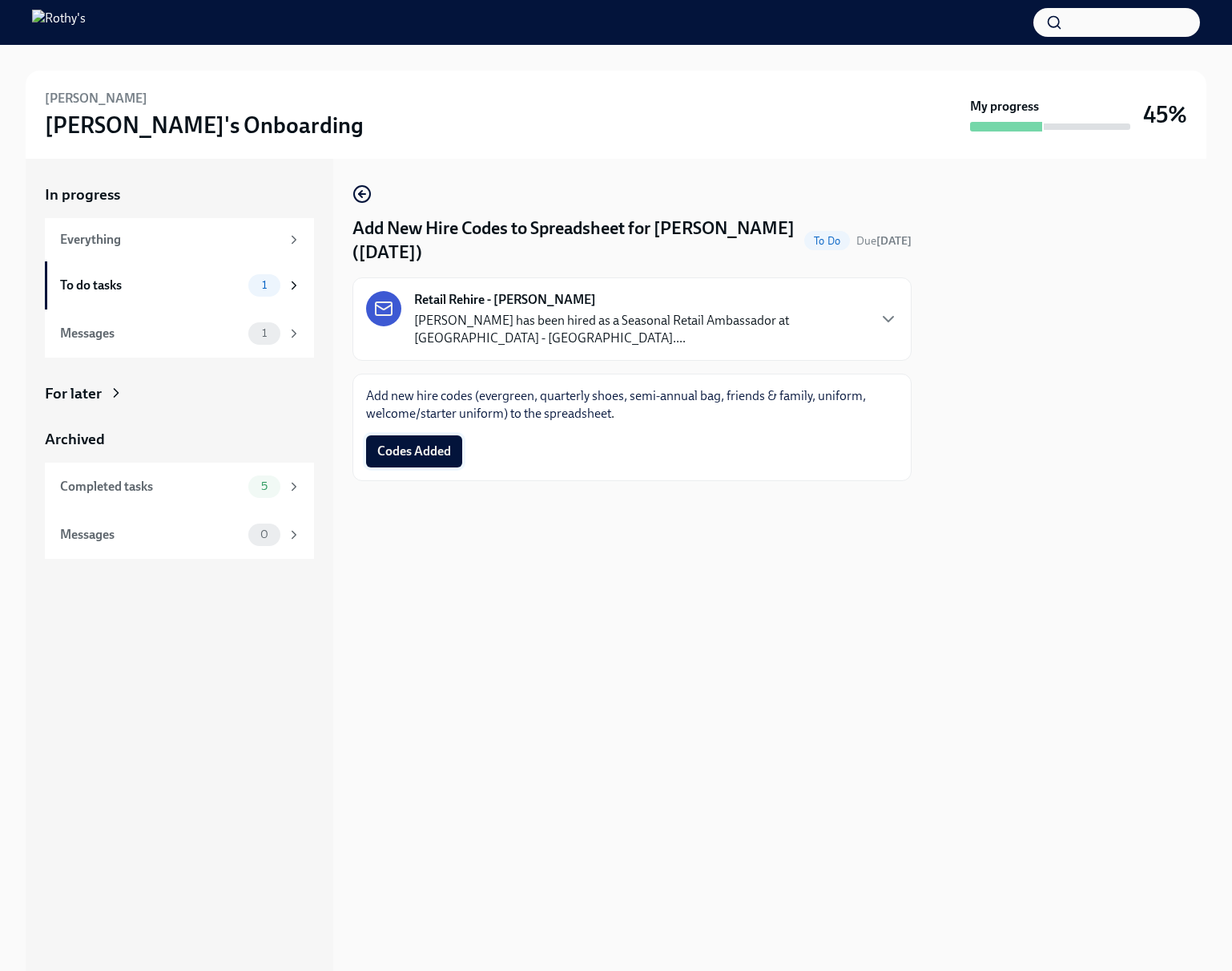
click at [431, 449] on span "Codes Added" at bounding box center [414, 451] width 74 height 16
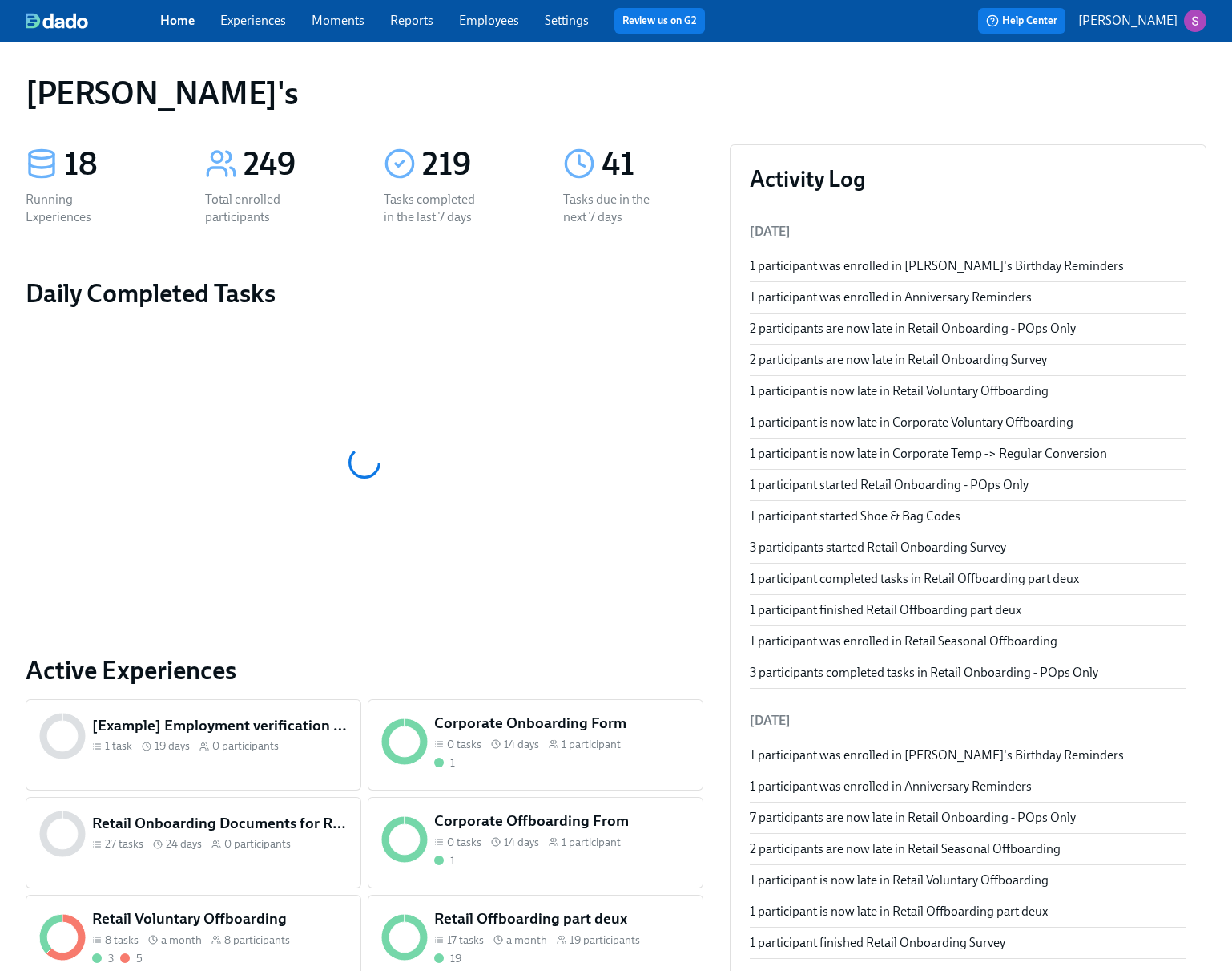
click at [482, 17] on link "Employees" at bounding box center [489, 20] width 60 height 15
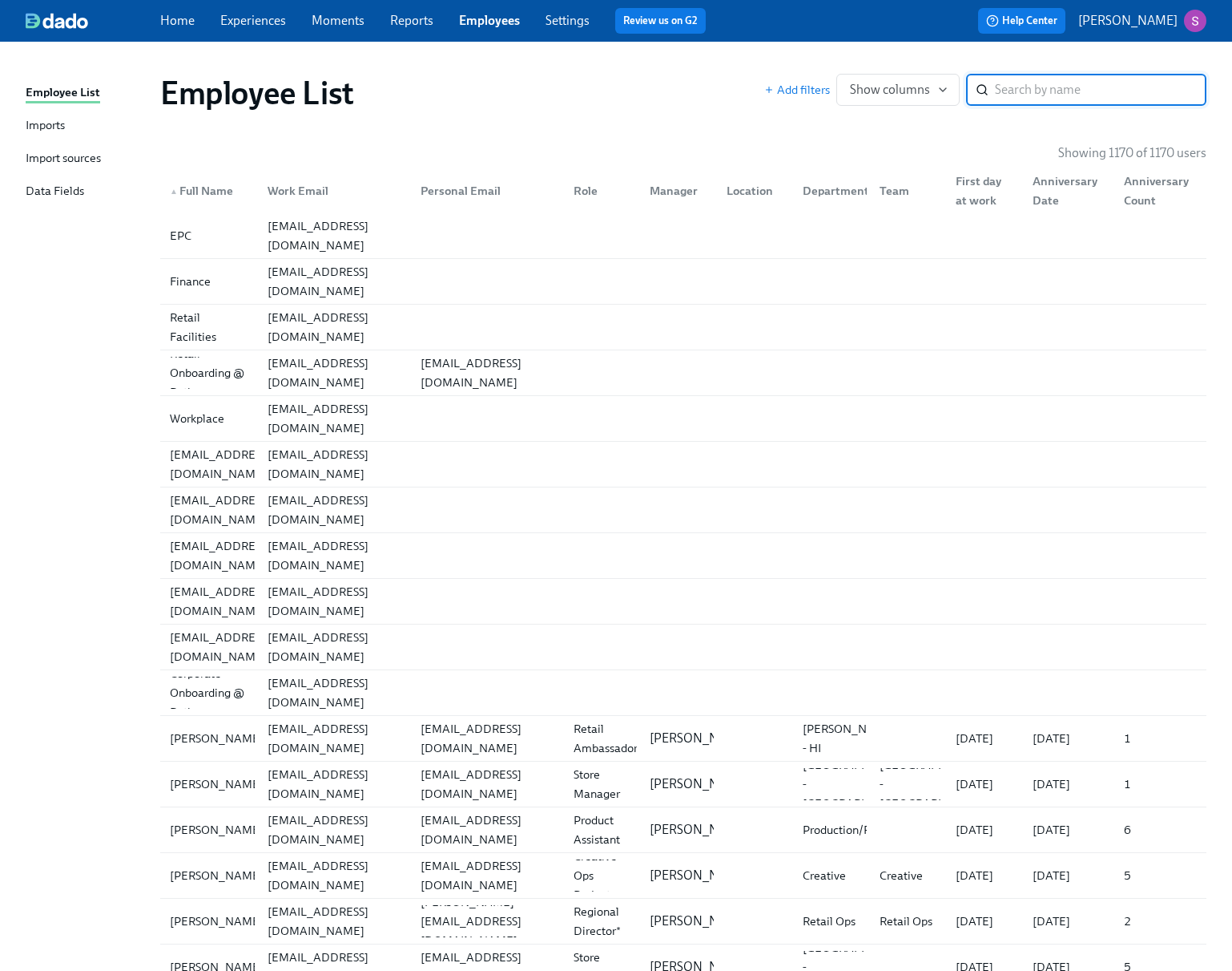
click at [93, 125] on link "Imports" at bounding box center [86, 126] width 122 height 20
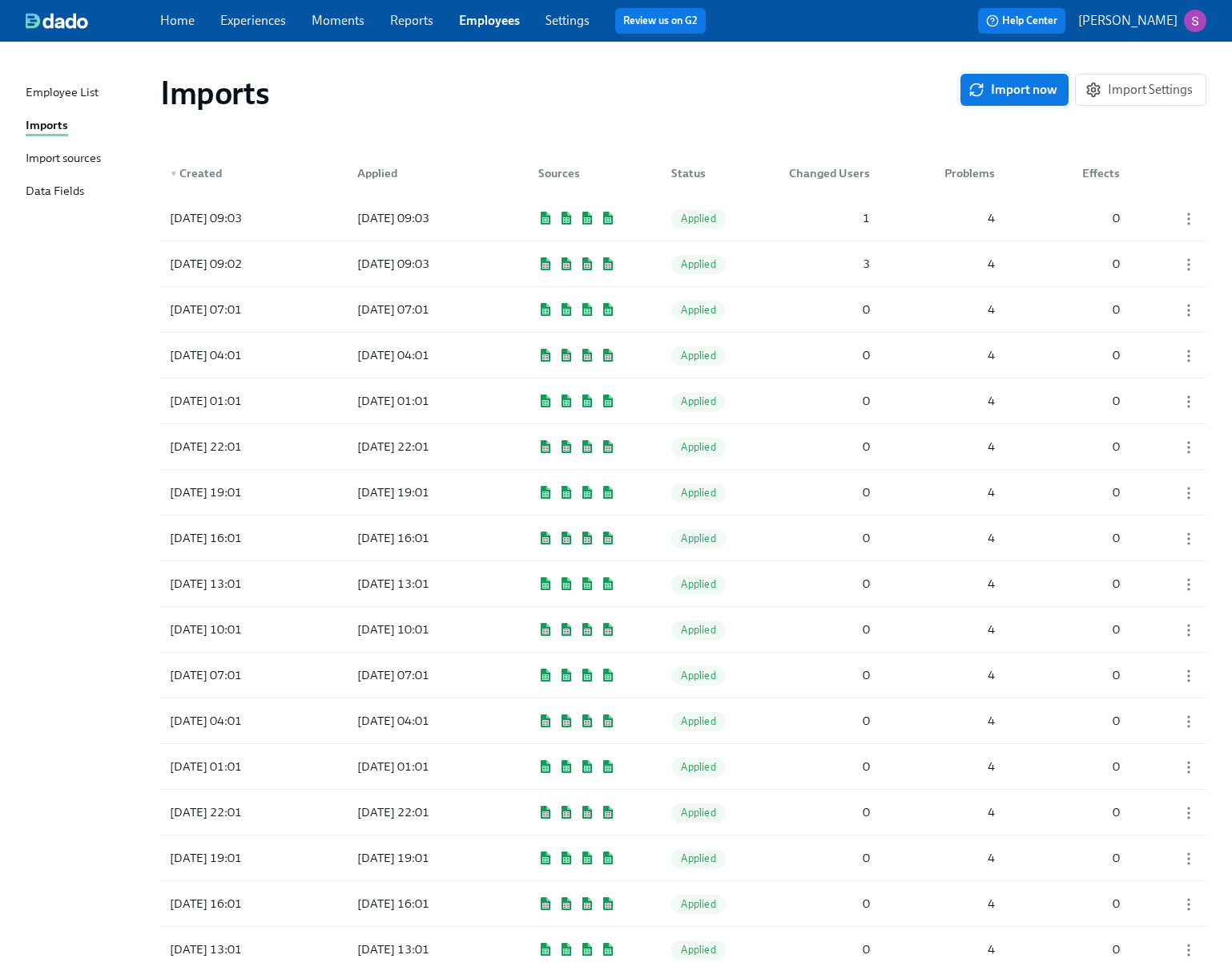
click at [1021, 103] on button "Import now" at bounding box center [1014, 89] width 108 height 32
